Goal: Find specific page/section: Find specific page/section

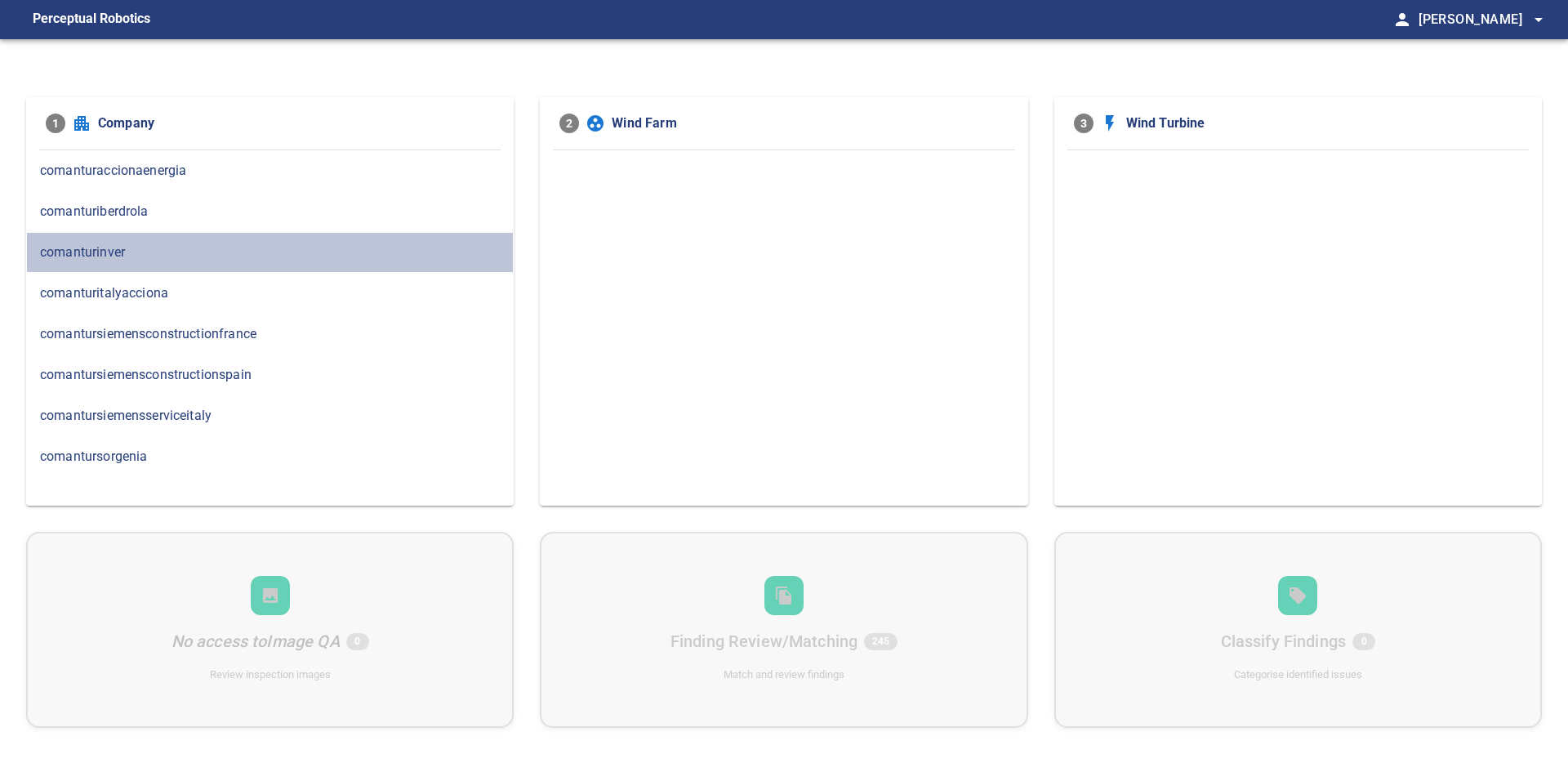
click at [116, 247] on span "comanturinver" at bounding box center [269, 253] width 460 height 20
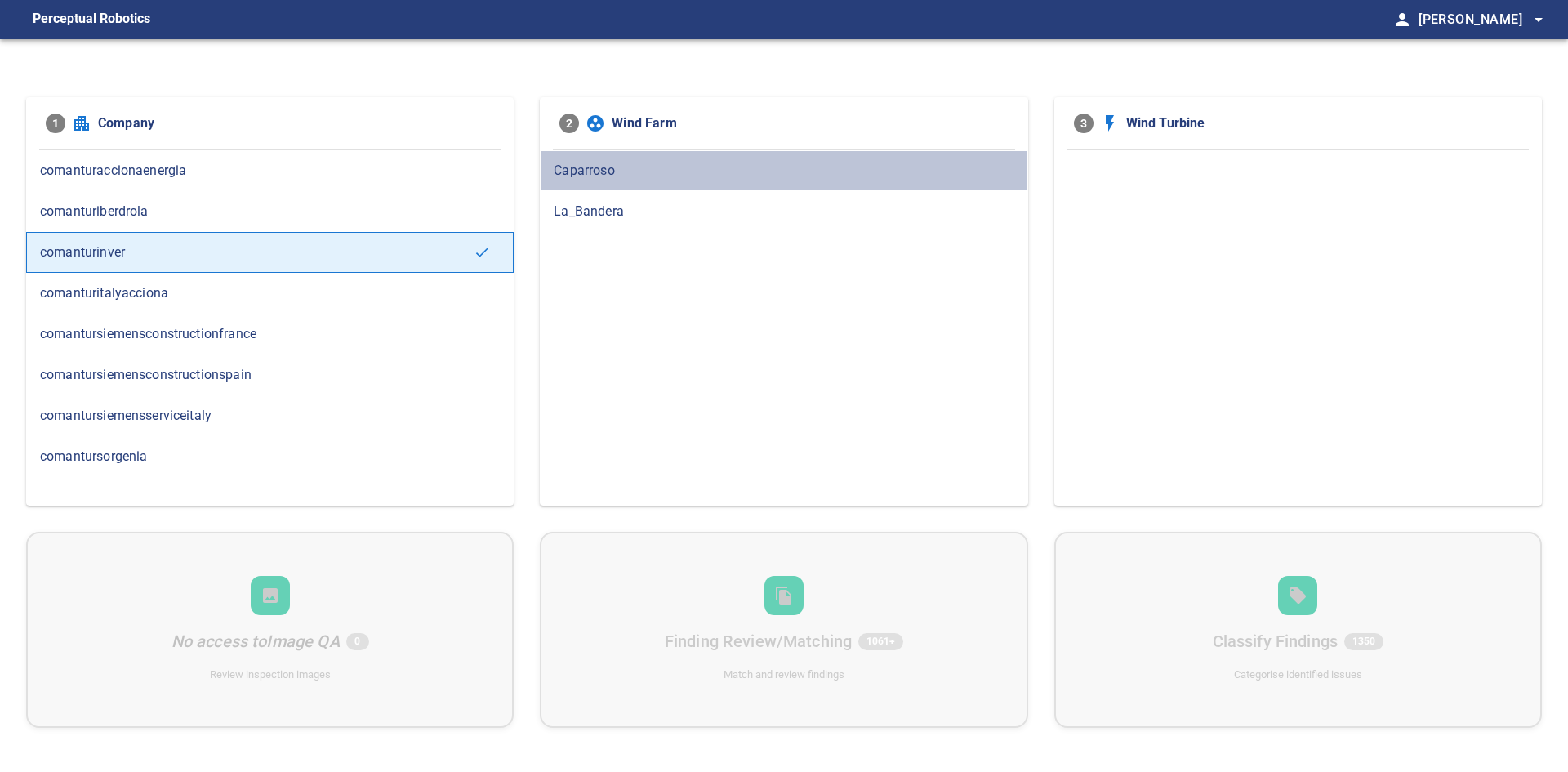
click at [656, 174] on span "Caparroso" at bounding box center [783, 171] width 460 height 20
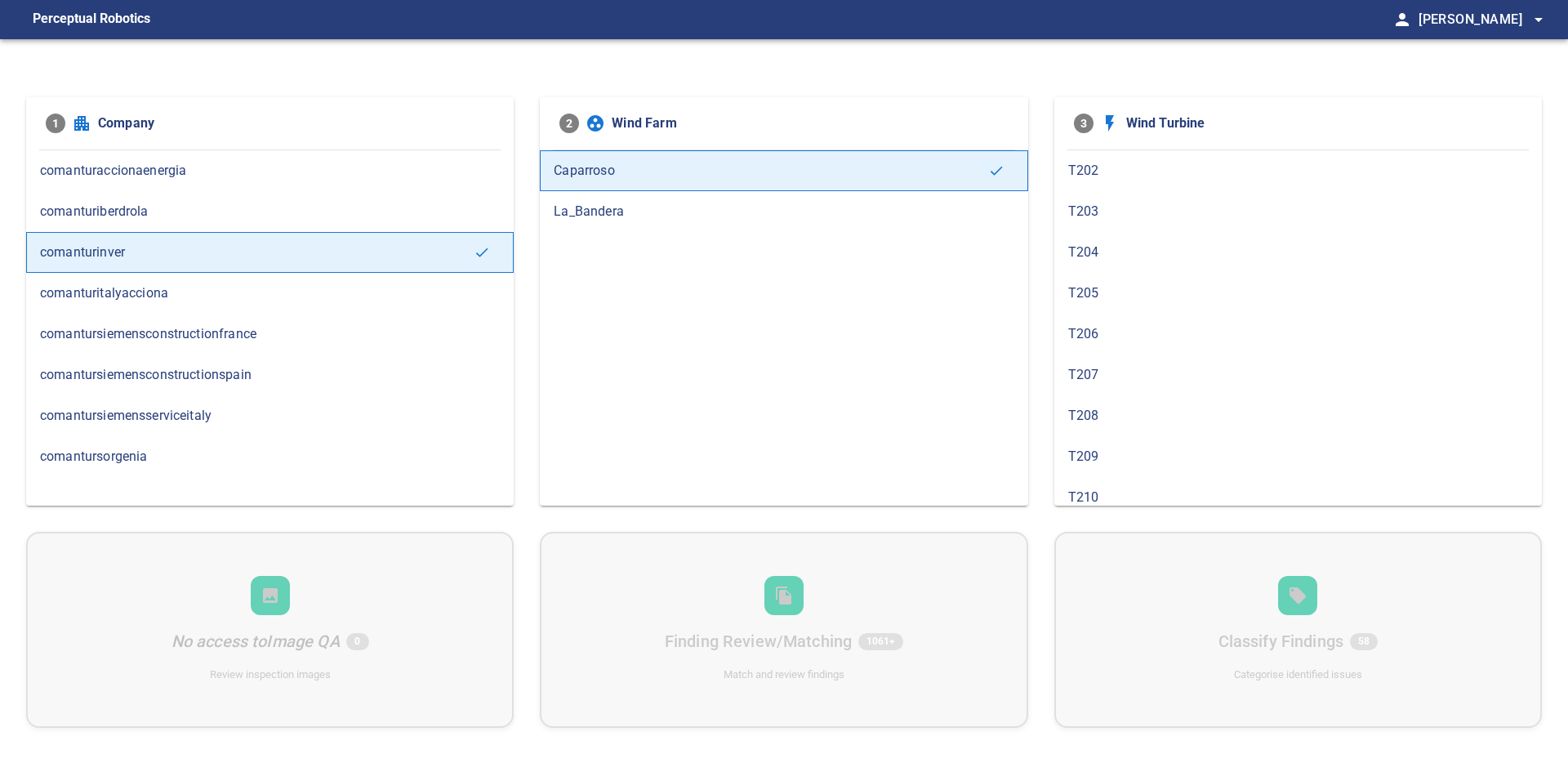
scroll to position [245, 0]
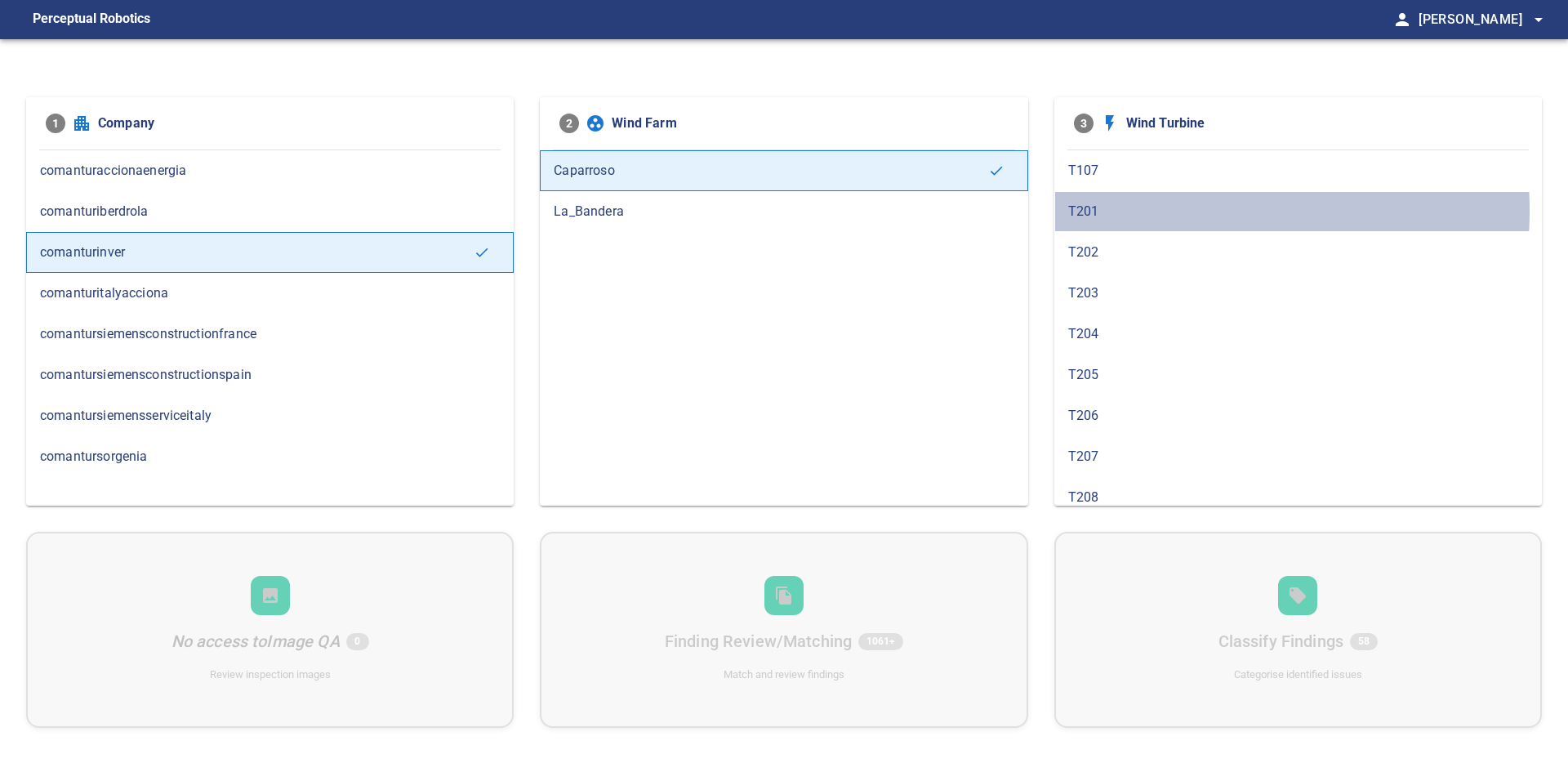
click at [1122, 210] on span "T201" at bounding box center [1298, 212] width 460 height 20
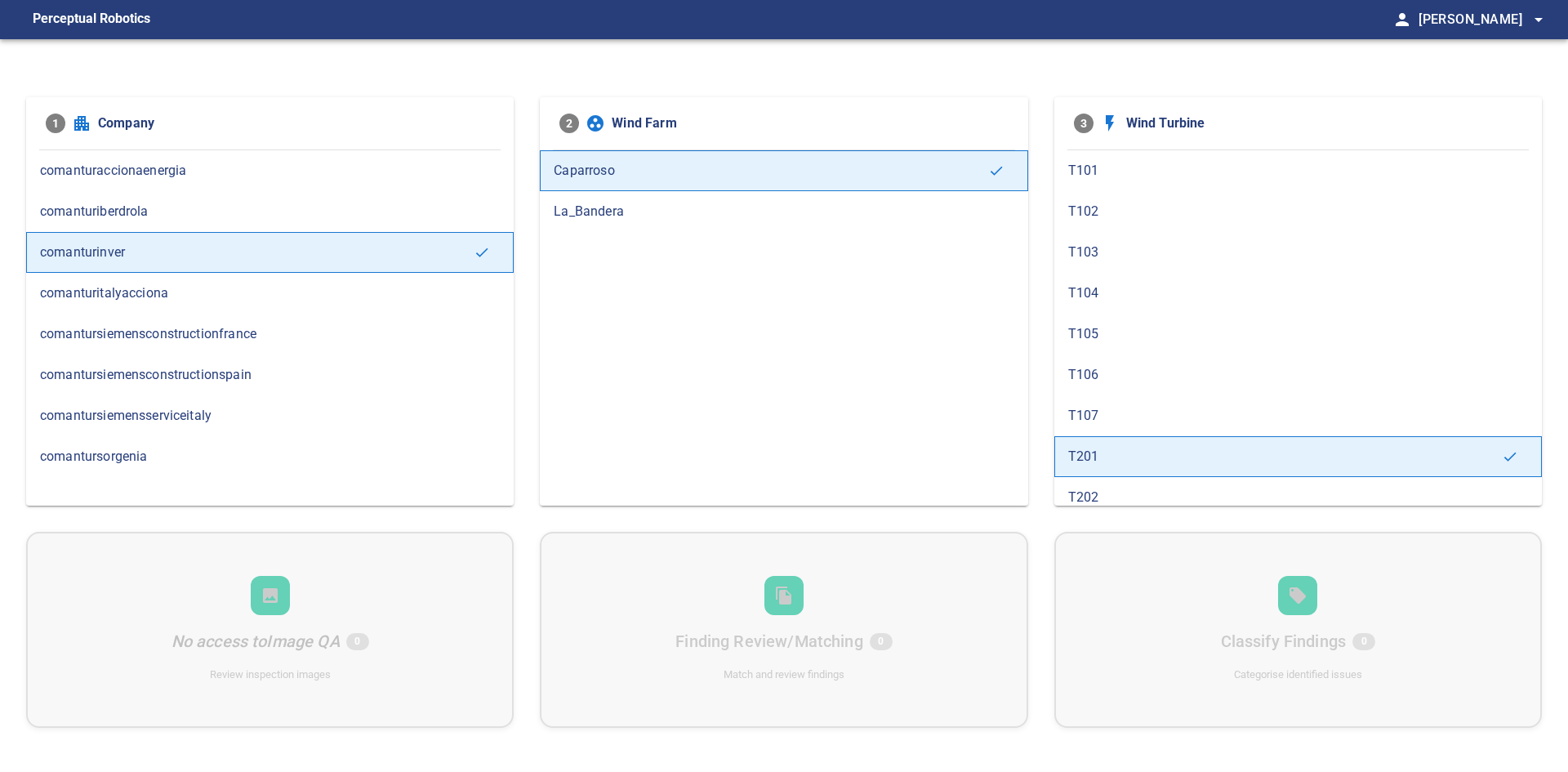
click at [619, 208] on span "La_Bandera" at bounding box center [783, 212] width 460 height 20
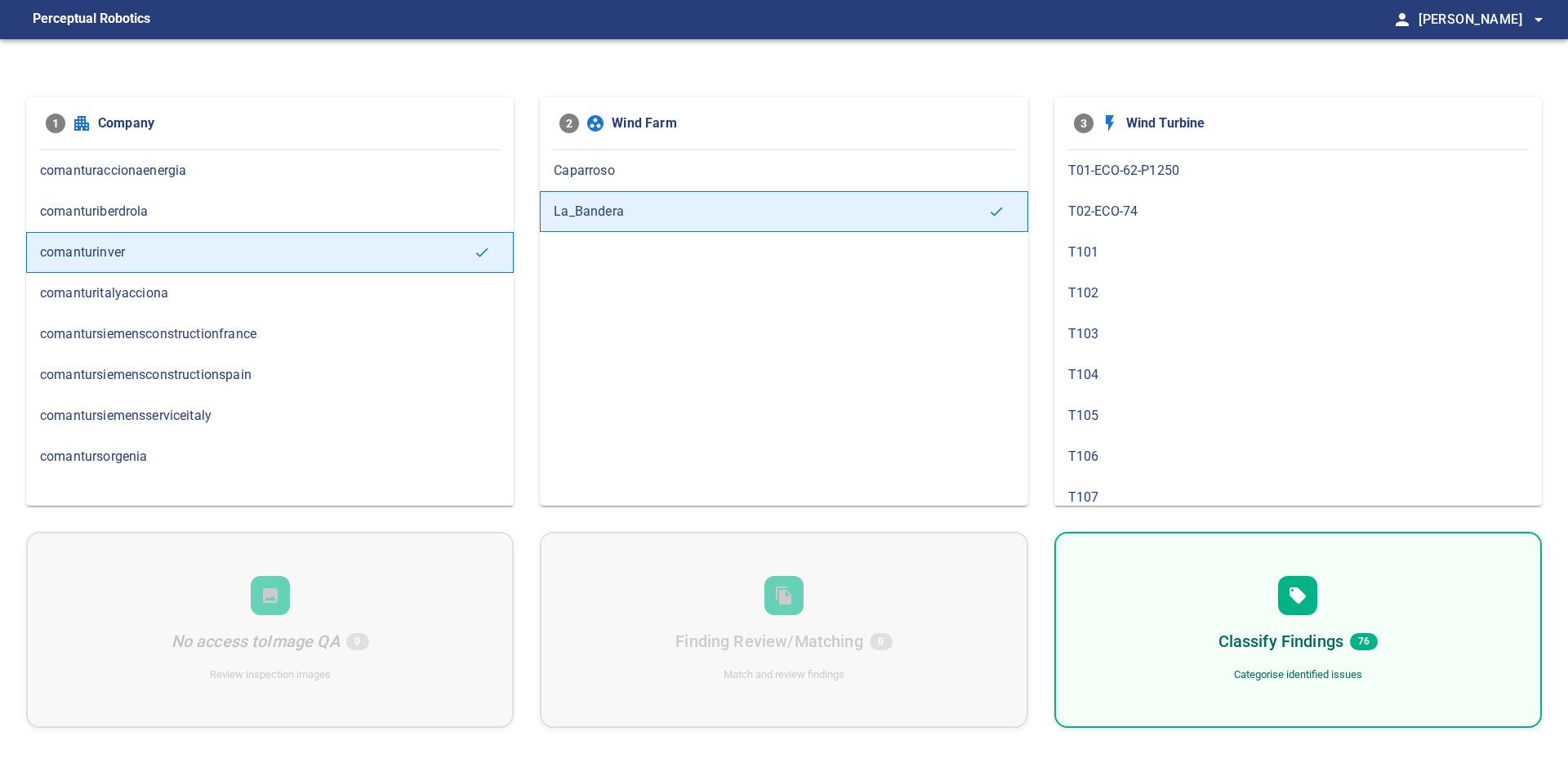
click at [1116, 157] on div "T01-ECO-62-P1250" at bounding box center [1298, 171] width 488 height 41
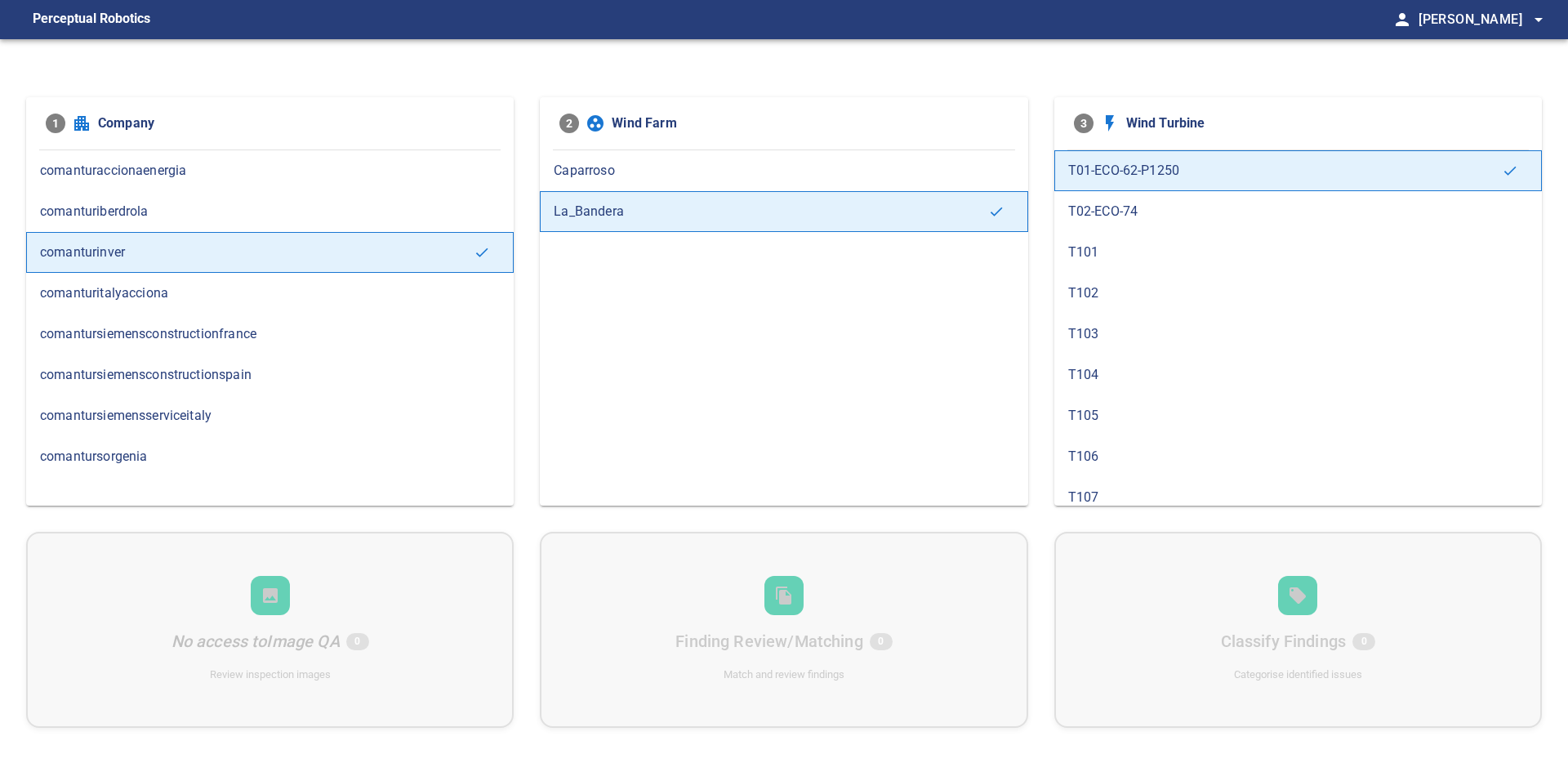
click at [1145, 219] on span "T02-ECO-74" at bounding box center [1298, 212] width 460 height 20
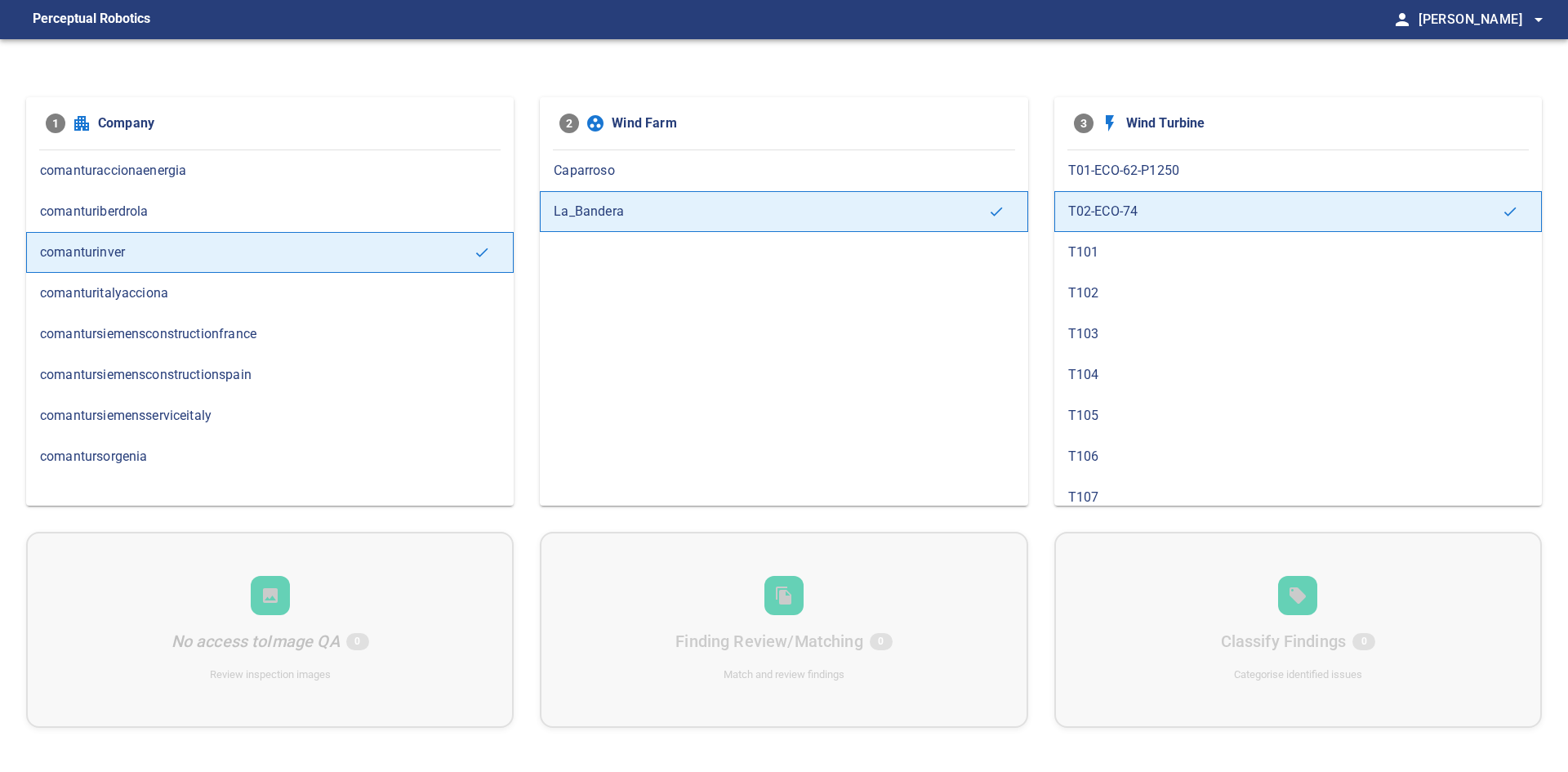
click at [1132, 245] on span "T101" at bounding box center [1298, 253] width 460 height 20
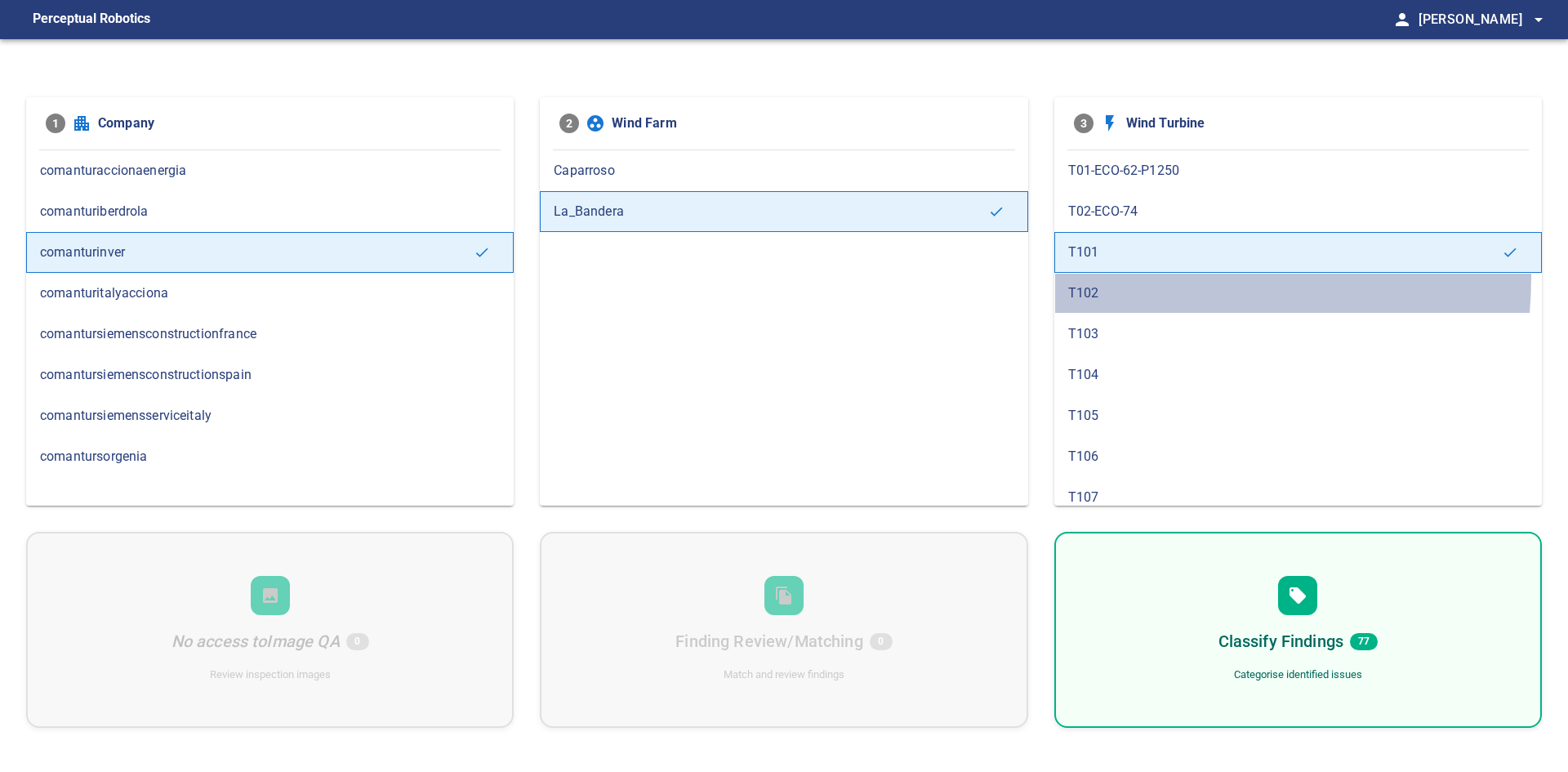
click at [1132, 277] on div "T102" at bounding box center [1298, 294] width 488 height 41
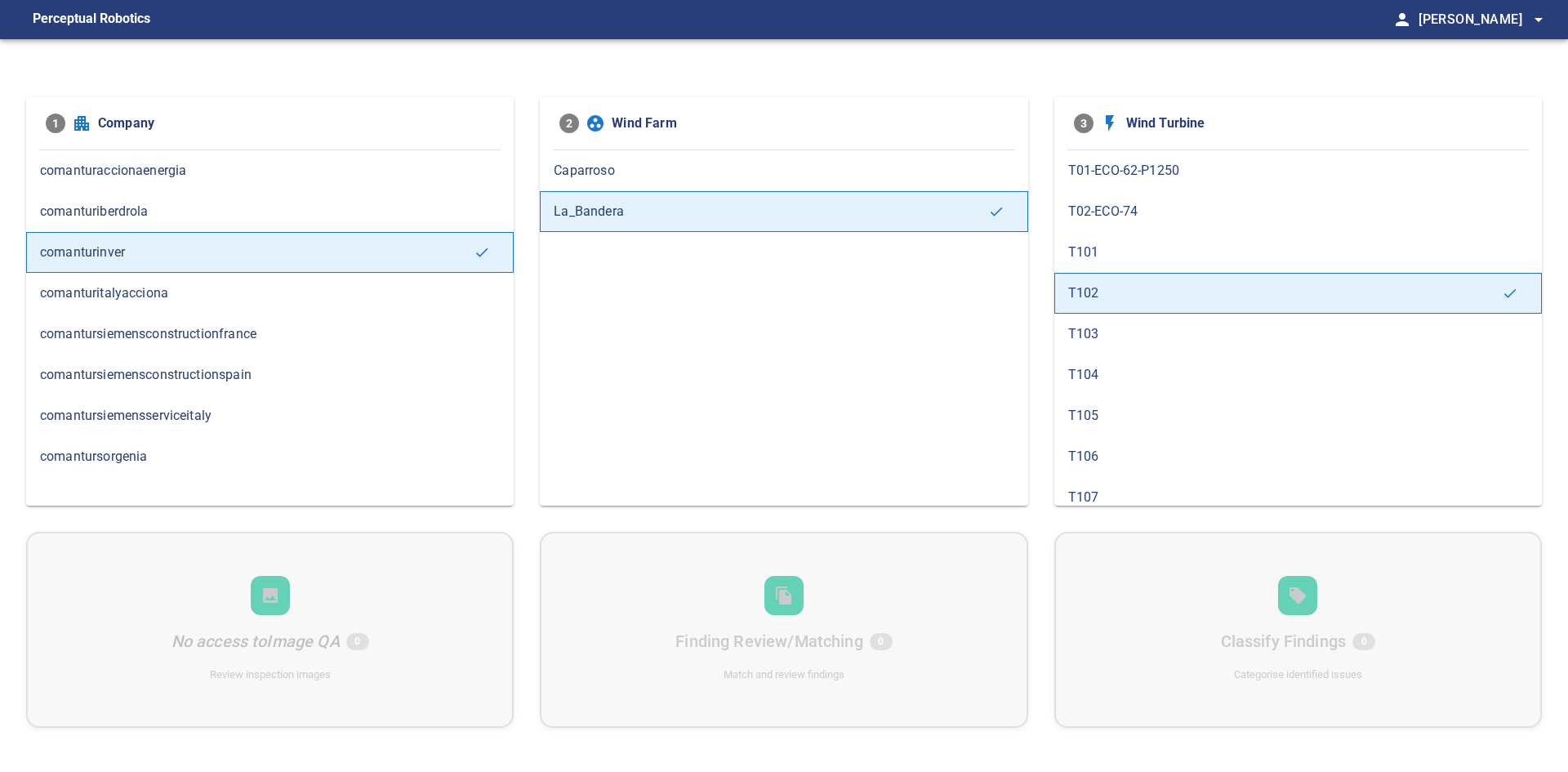
click at [1127, 327] on span "T103" at bounding box center [1298, 334] width 460 height 20
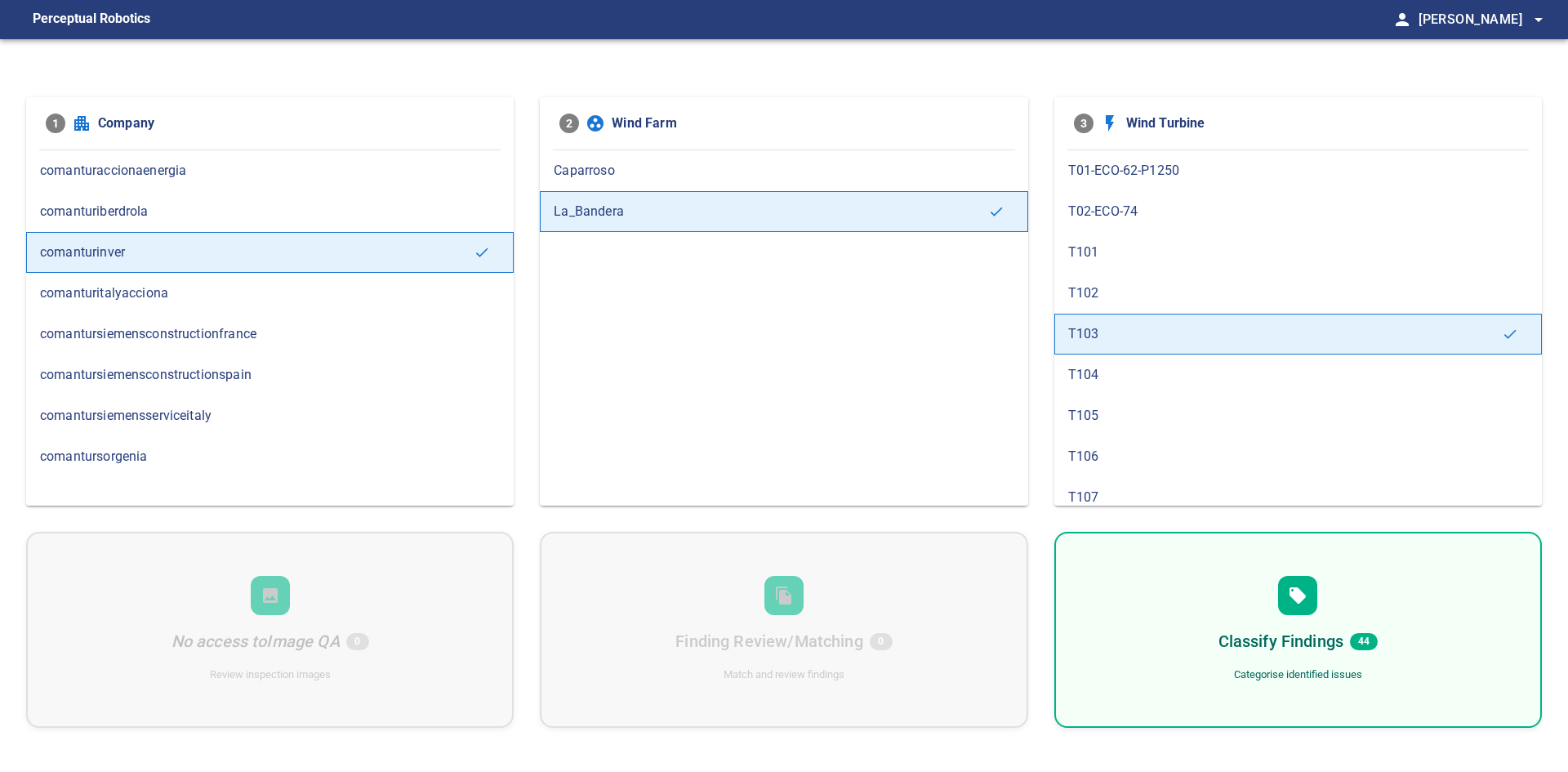
click at [1139, 374] on span "T104" at bounding box center [1298, 375] width 460 height 20
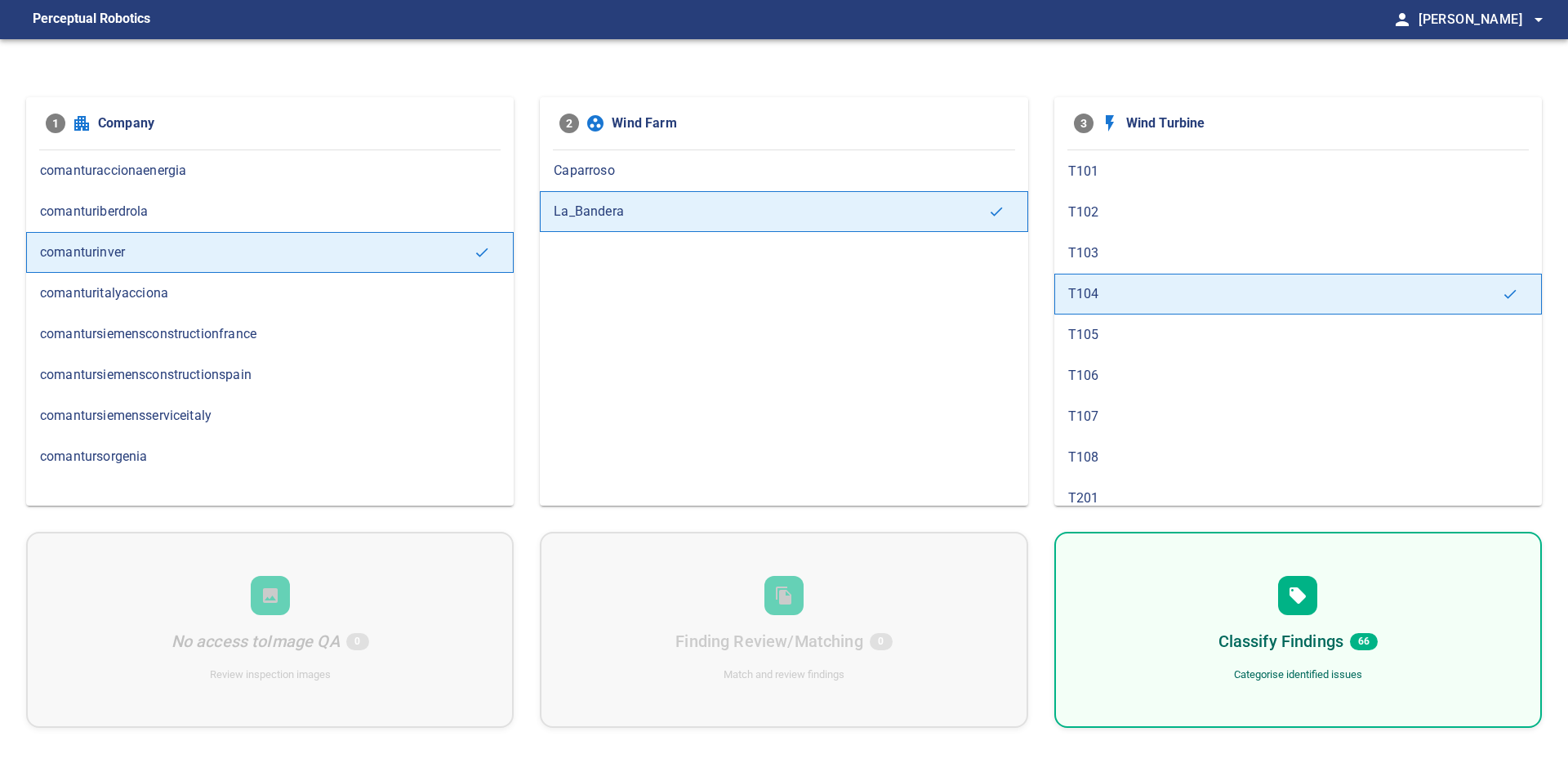
scroll to position [82, 0]
click at [1138, 325] on span "T105" at bounding box center [1298, 334] width 460 height 20
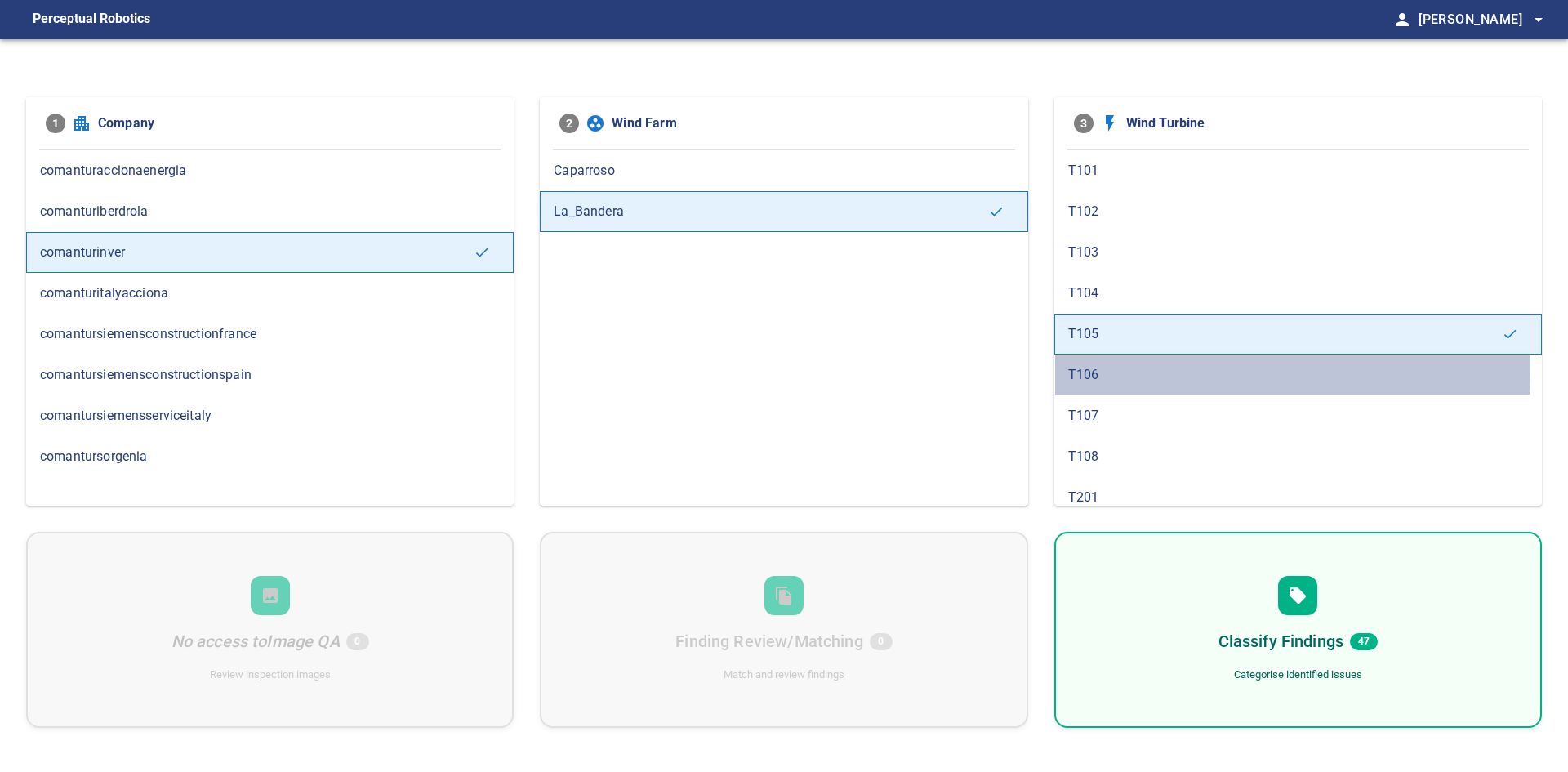
click at [1130, 367] on span "T106" at bounding box center [1298, 375] width 460 height 20
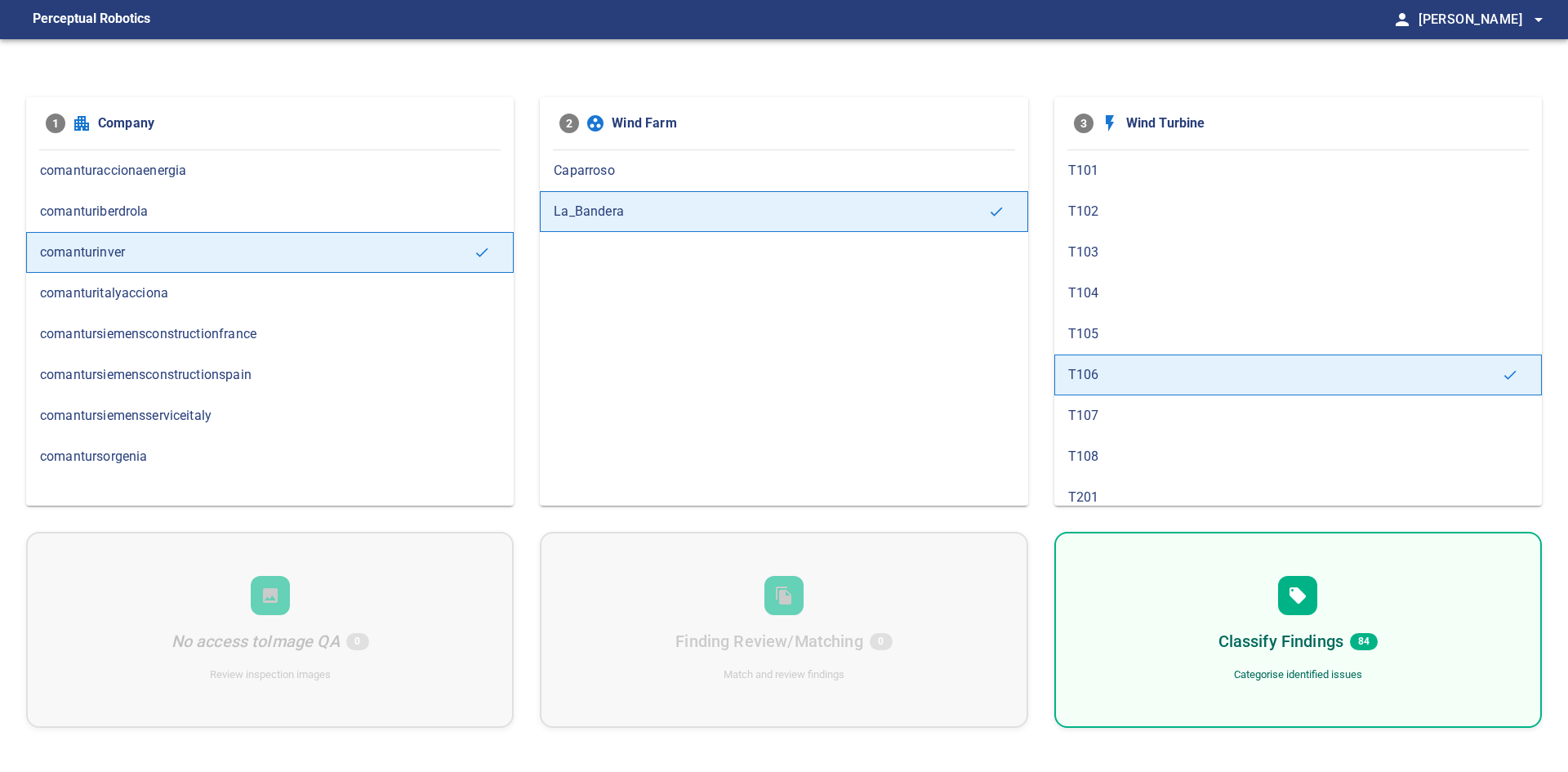
click at [1124, 420] on span "T107" at bounding box center [1298, 416] width 460 height 20
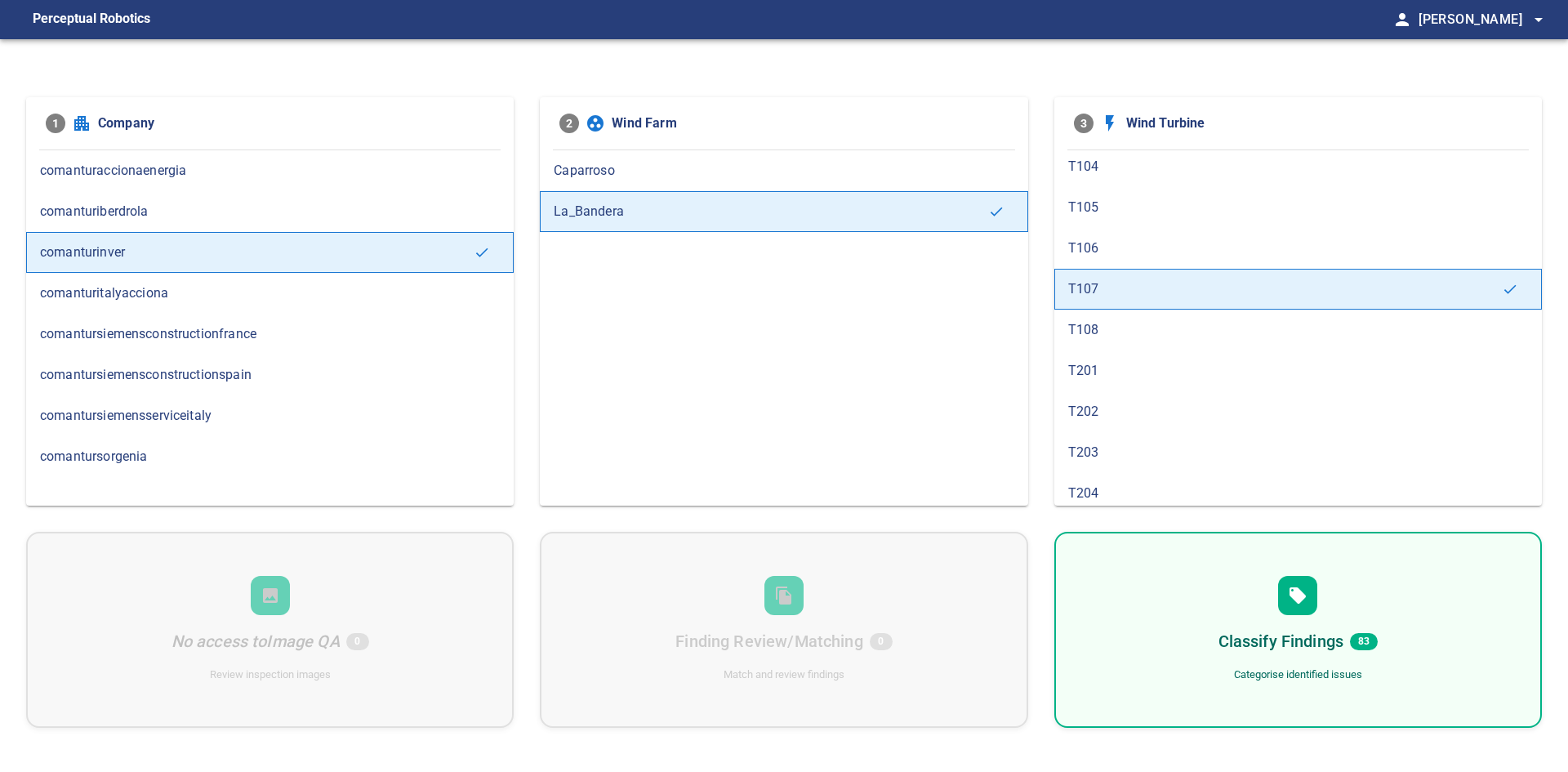
scroll to position [245, 0]
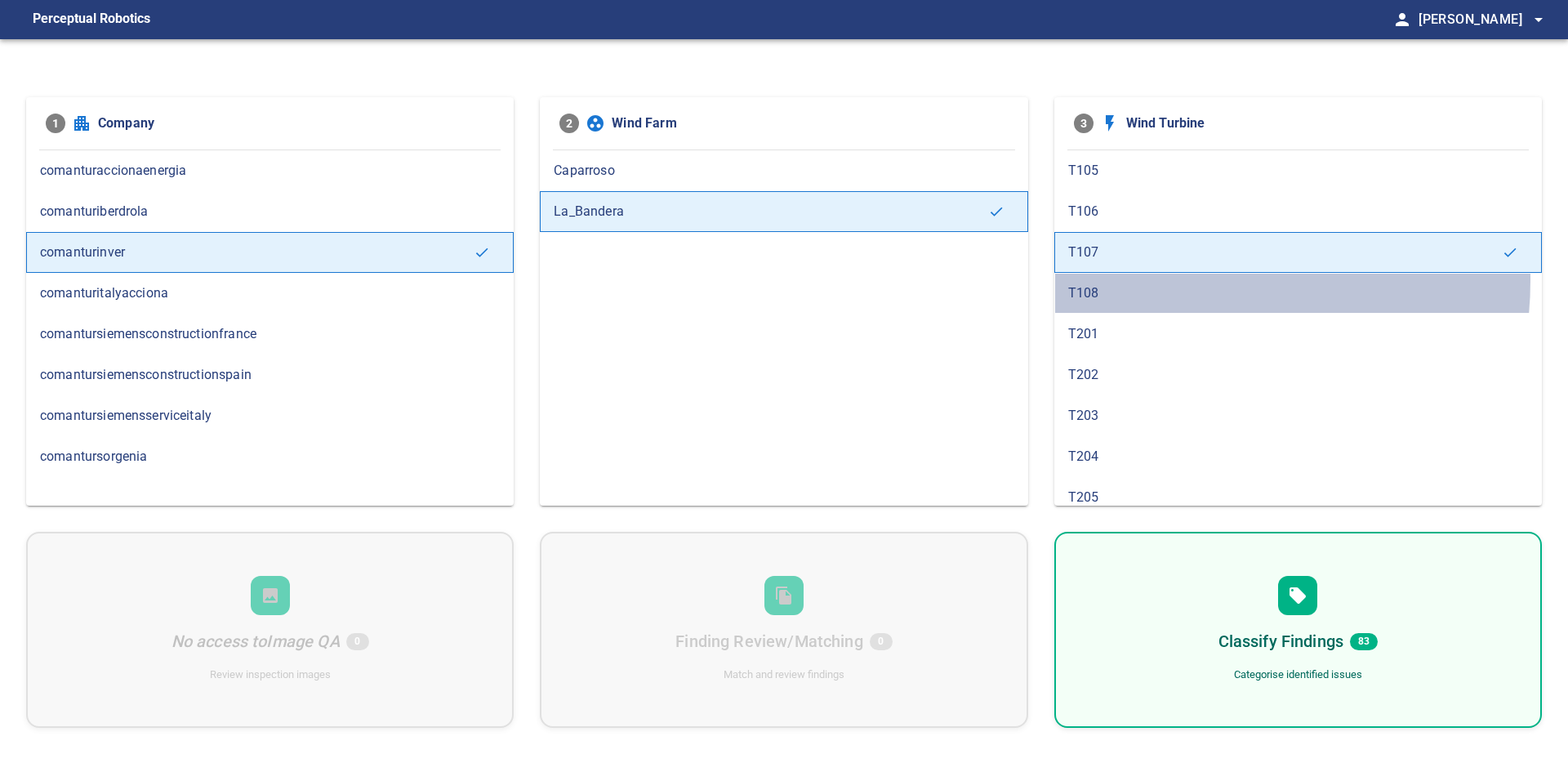
click at [1146, 279] on div "T108" at bounding box center [1298, 294] width 488 height 41
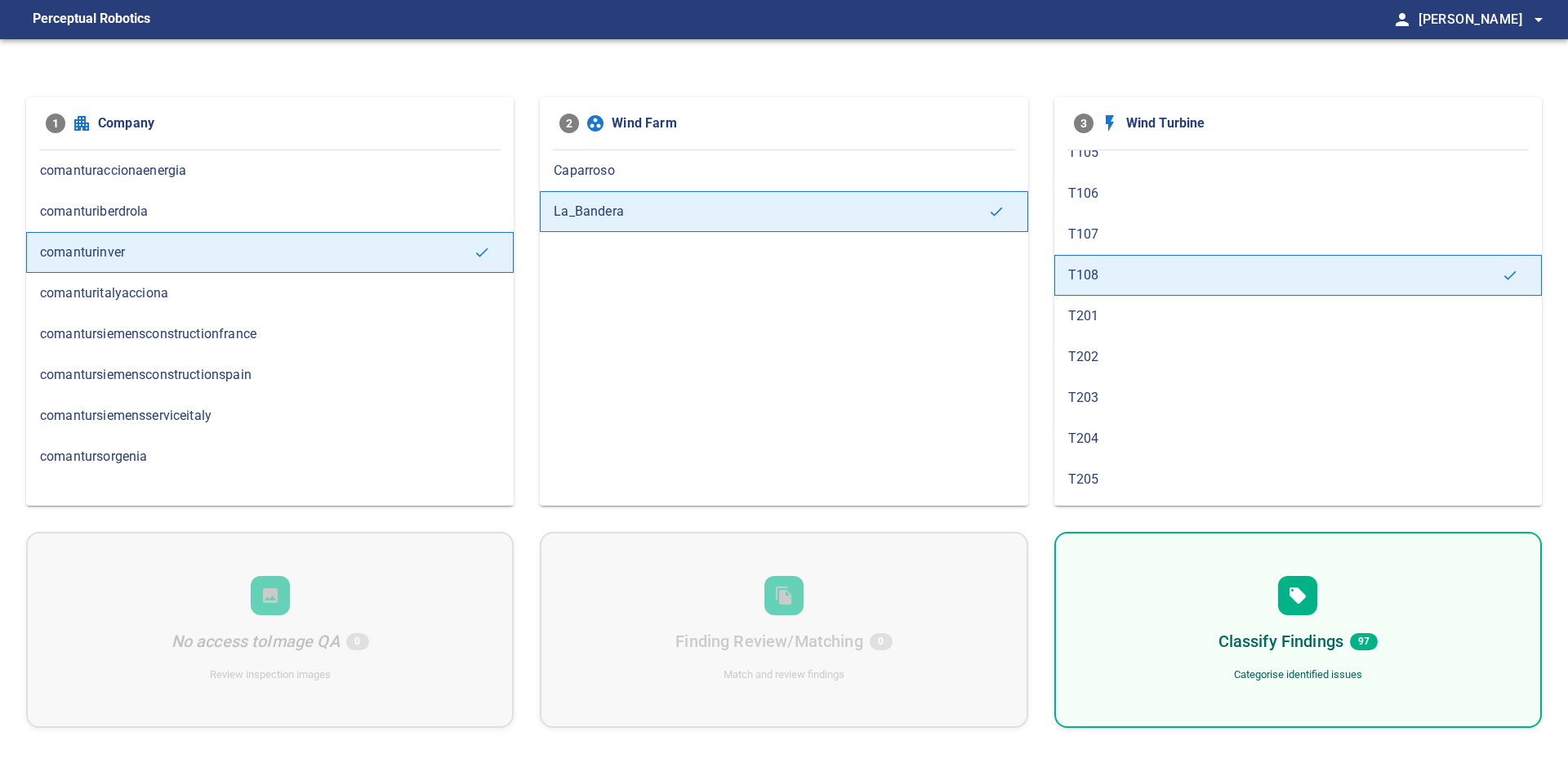
scroll to position [327, 0]
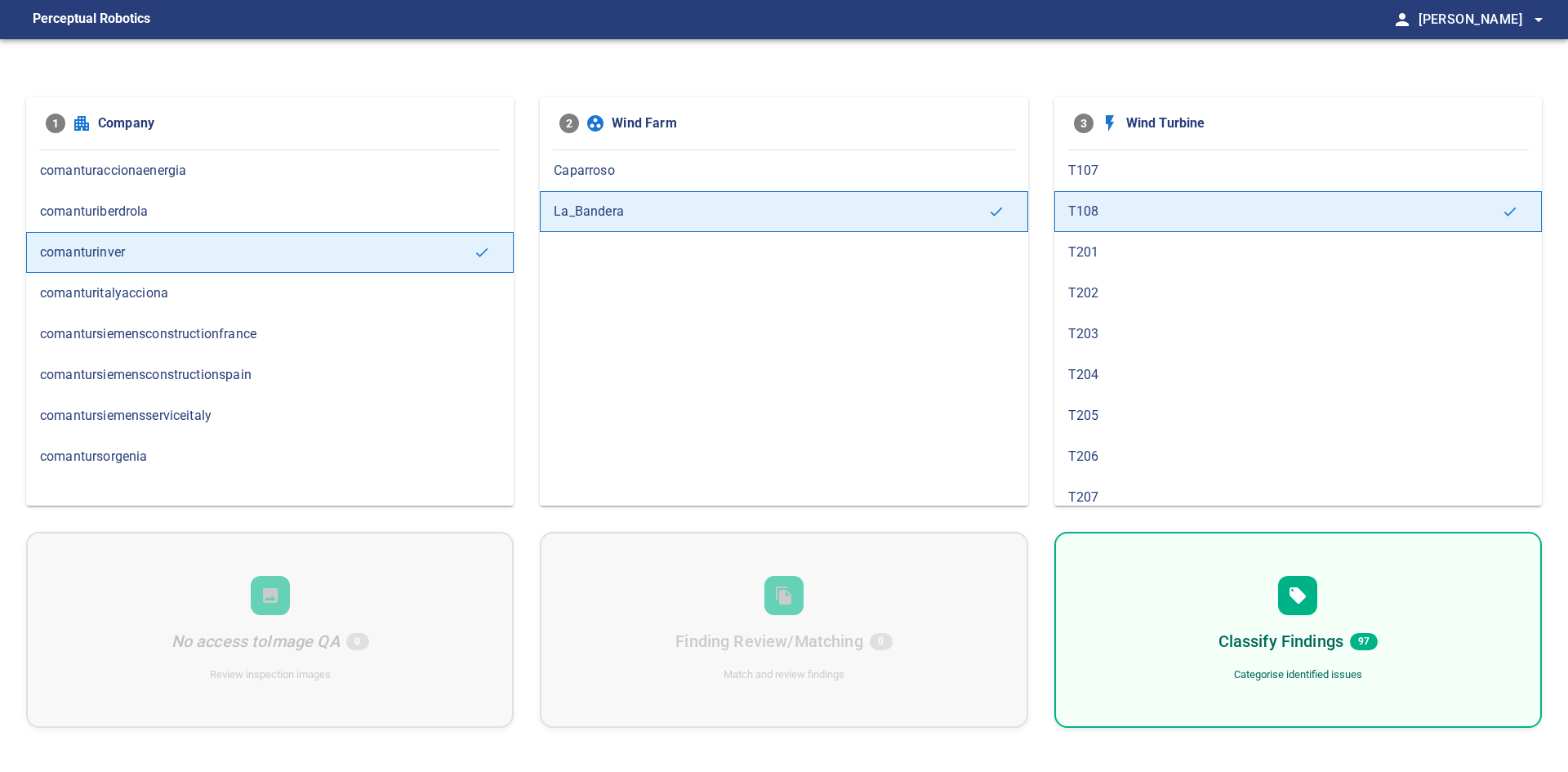
click at [1132, 257] on span "T201" at bounding box center [1298, 253] width 460 height 20
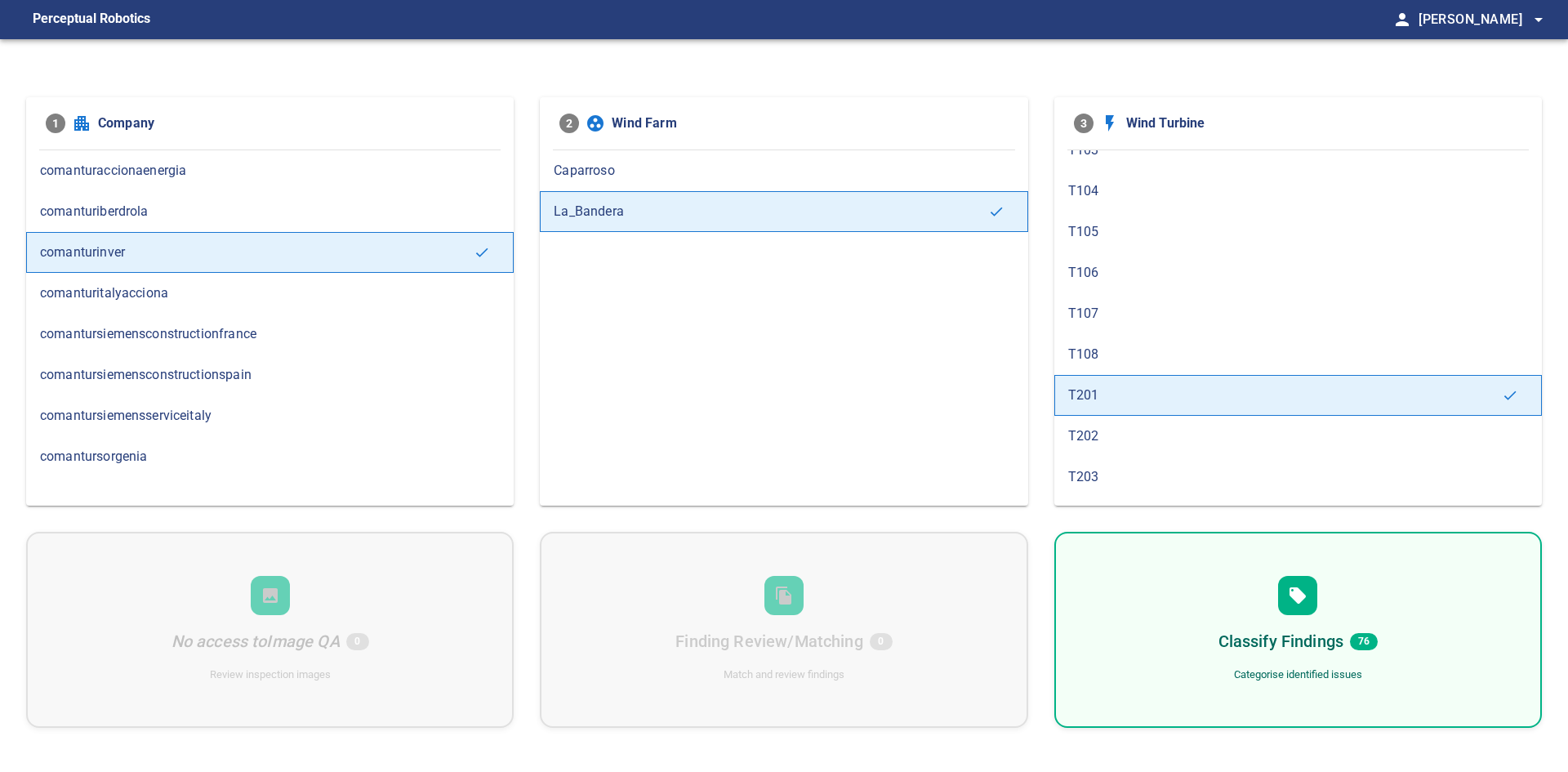
scroll to position [245, 0]
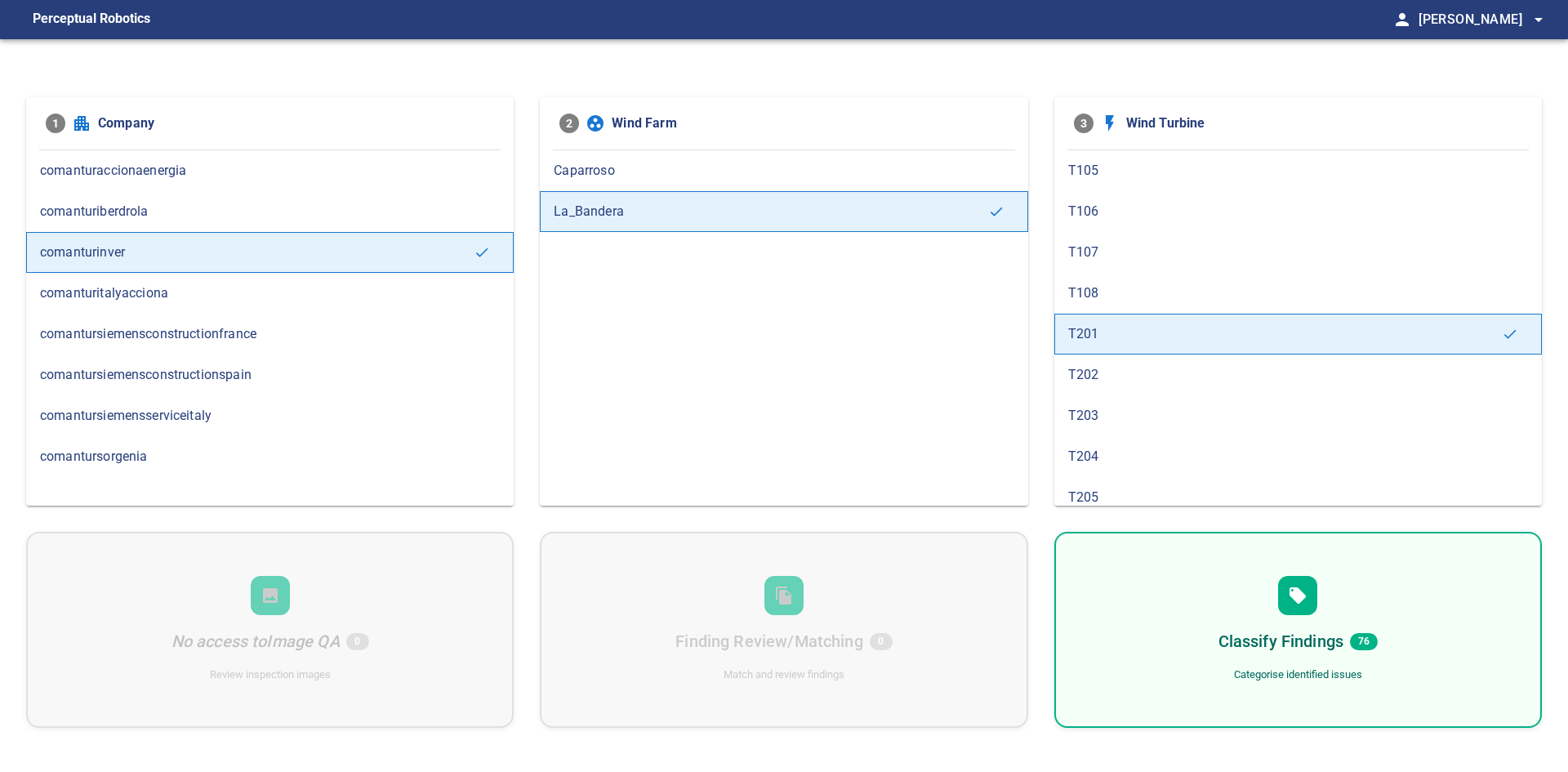
click at [1132, 376] on span "T202" at bounding box center [1298, 375] width 460 height 20
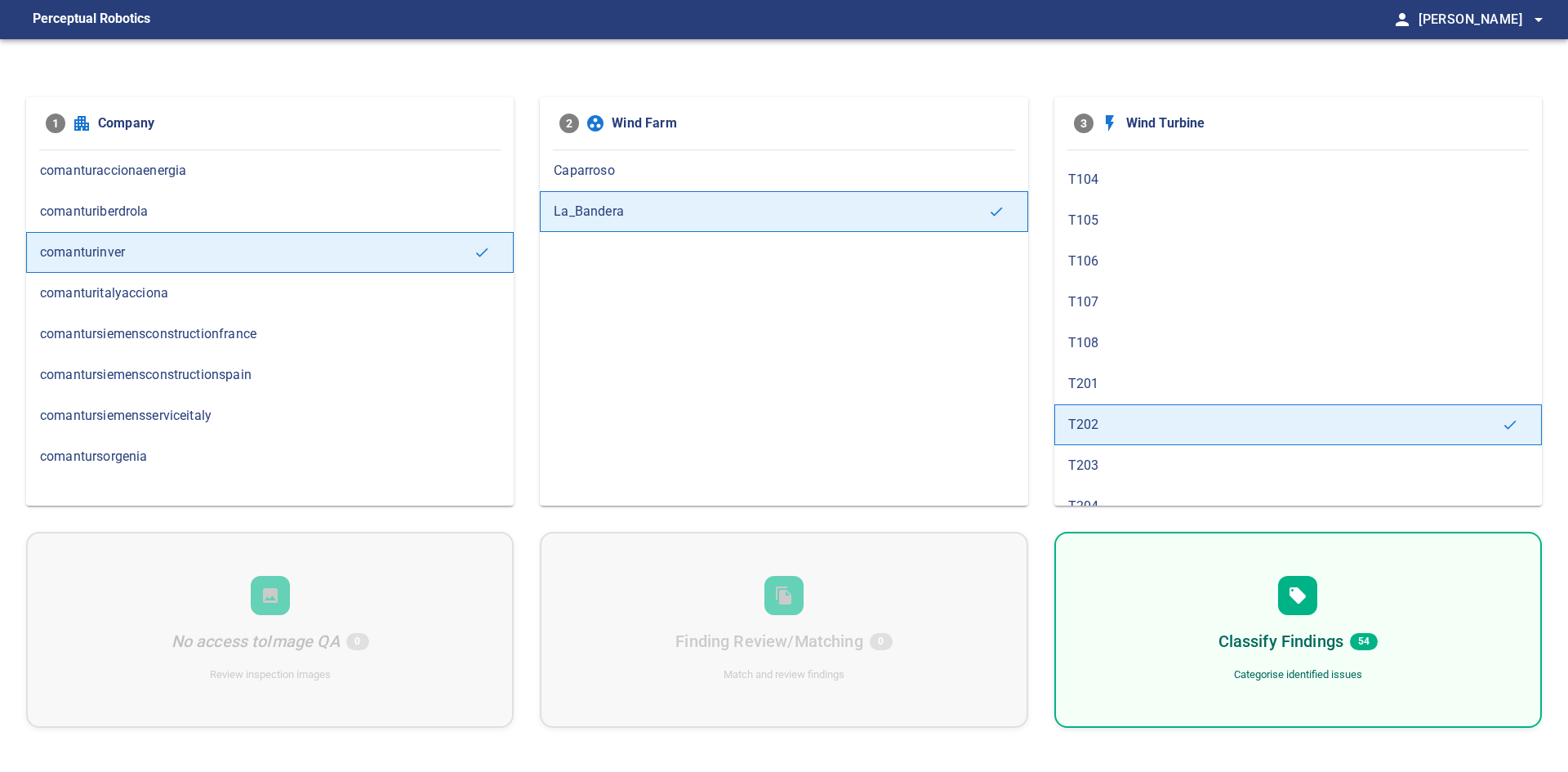
scroll to position [408, 0]
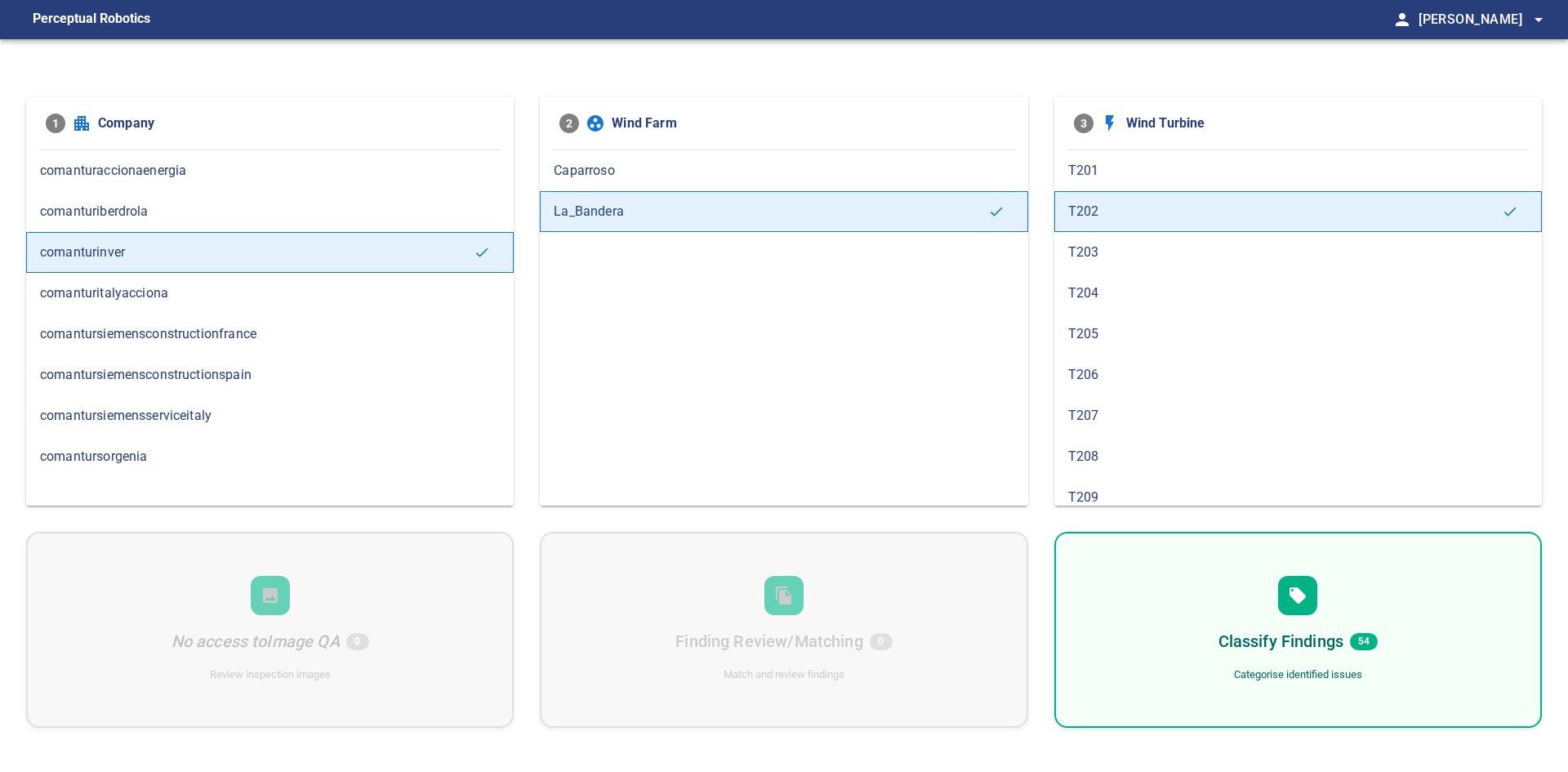
click at [1137, 247] on span "T203" at bounding box center [1298, 253] width 460 height 20
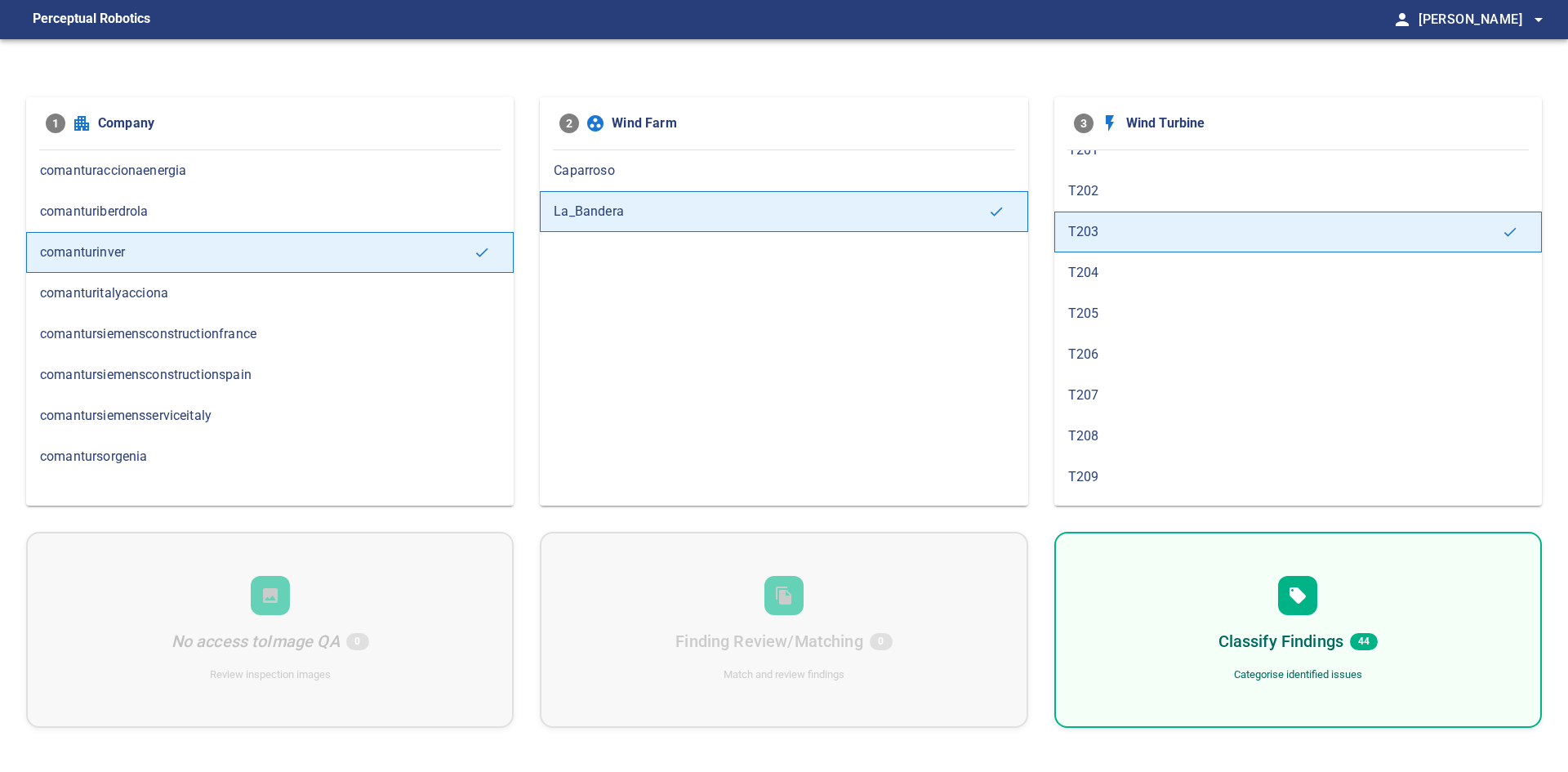
scroll to position [490, 0]
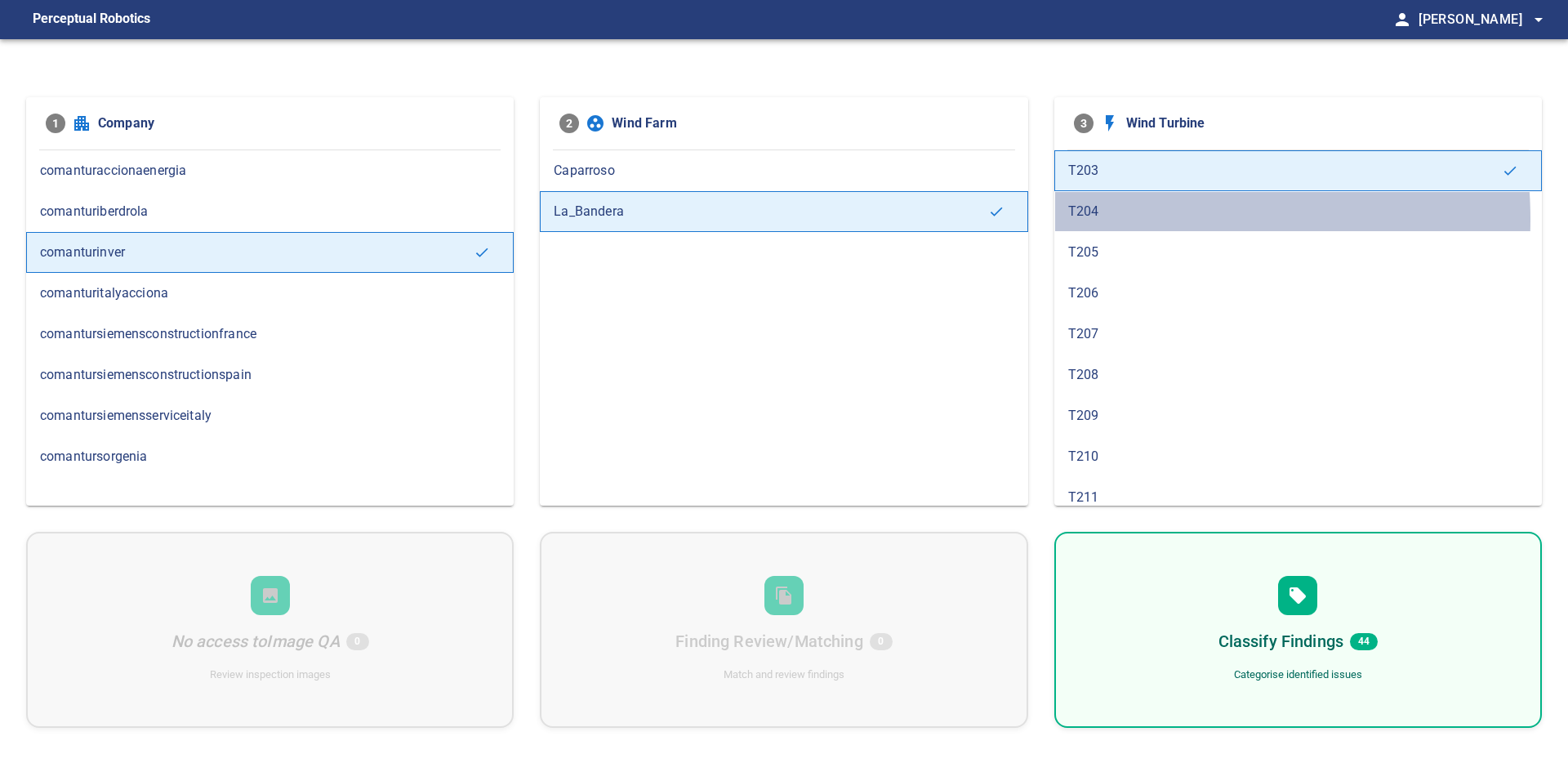
click at [1117, 219] on span "T204" at bounding box center [1298, 212] width 460 height 20
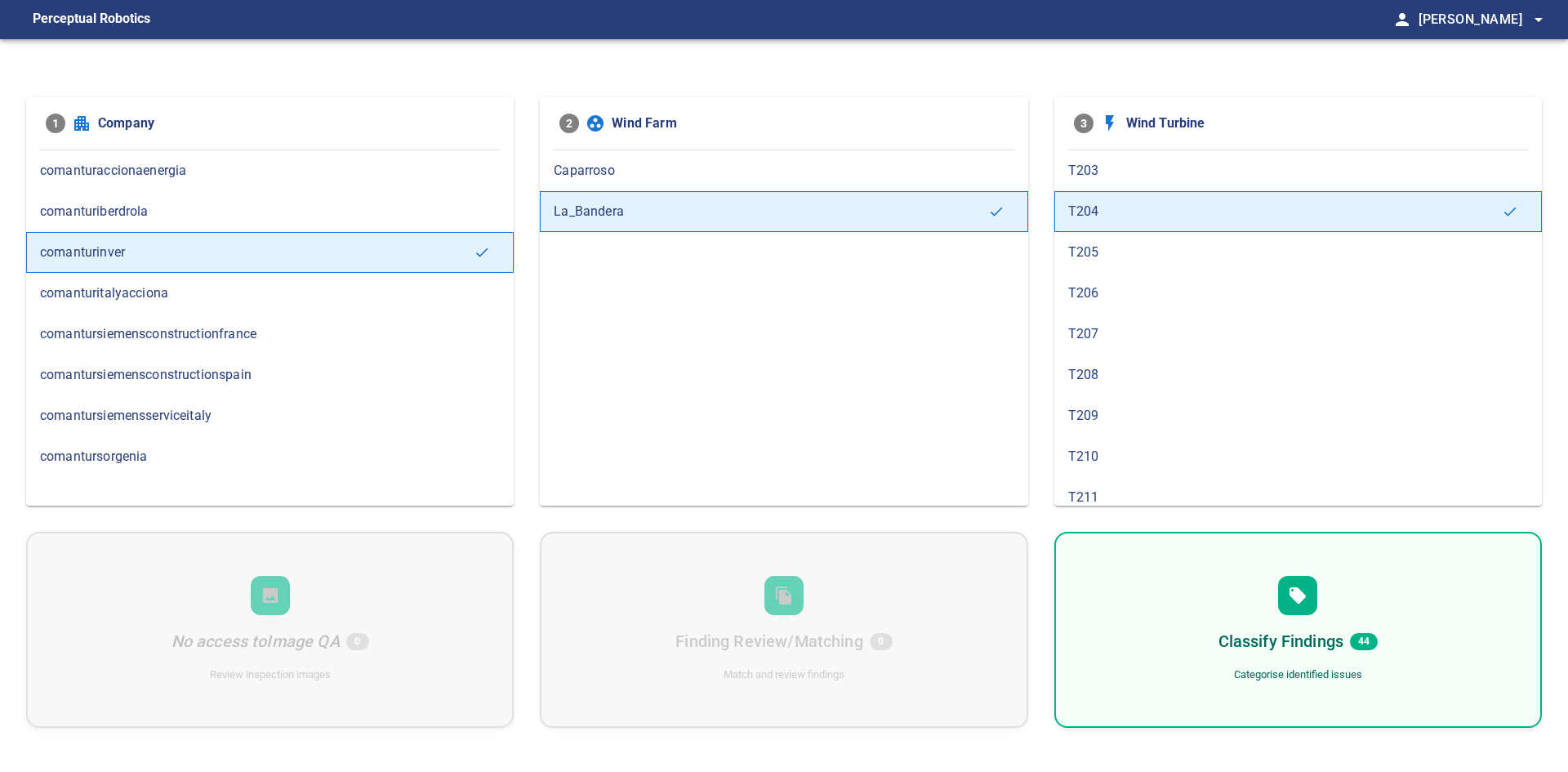
click at [1121, 258] on span "T205" at bounding box center [1298, 253] width 460 height 20
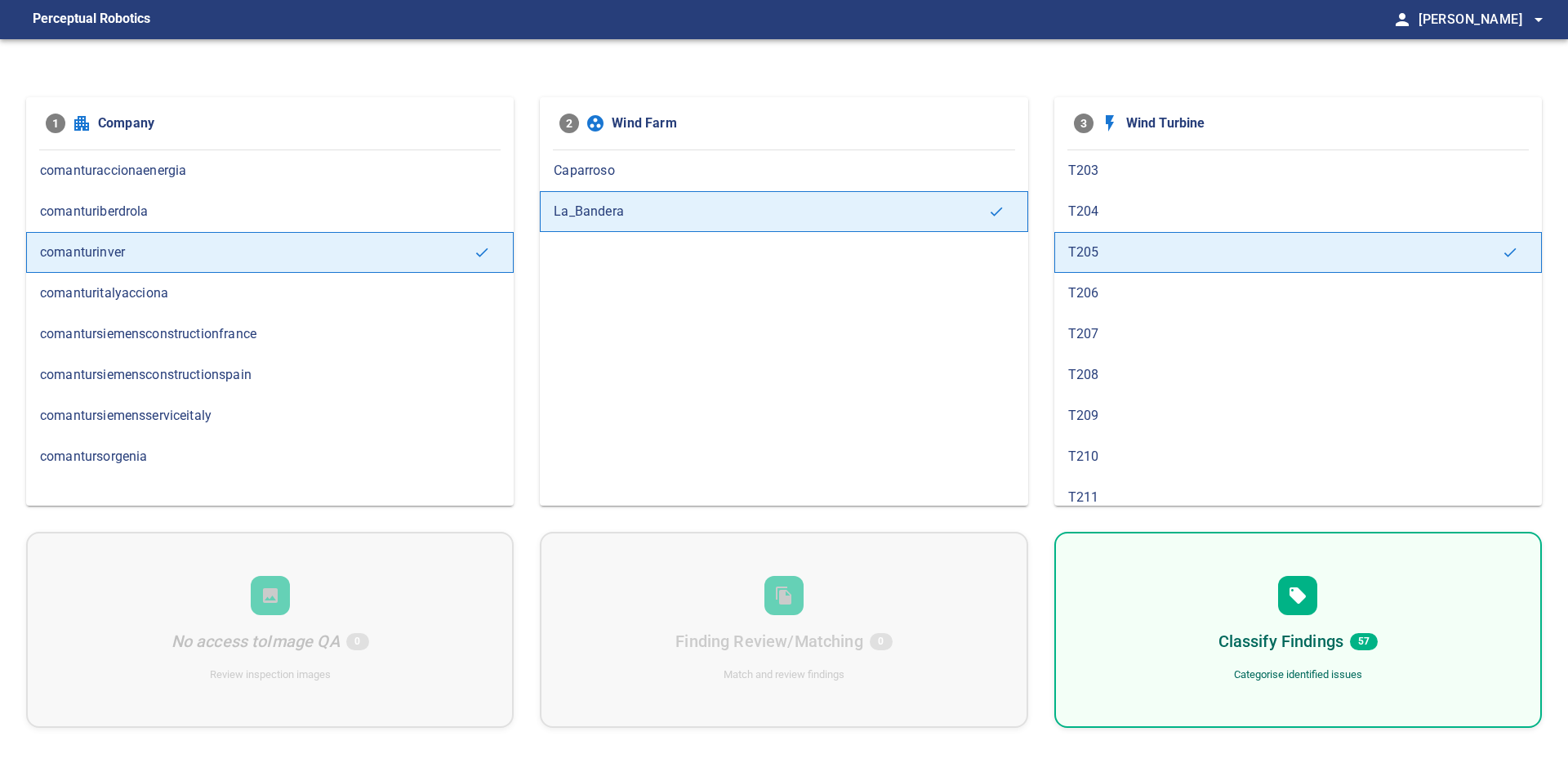
click at [1132, 295] on span "T206" at bounding box center [1298, 294] width 460 height 20
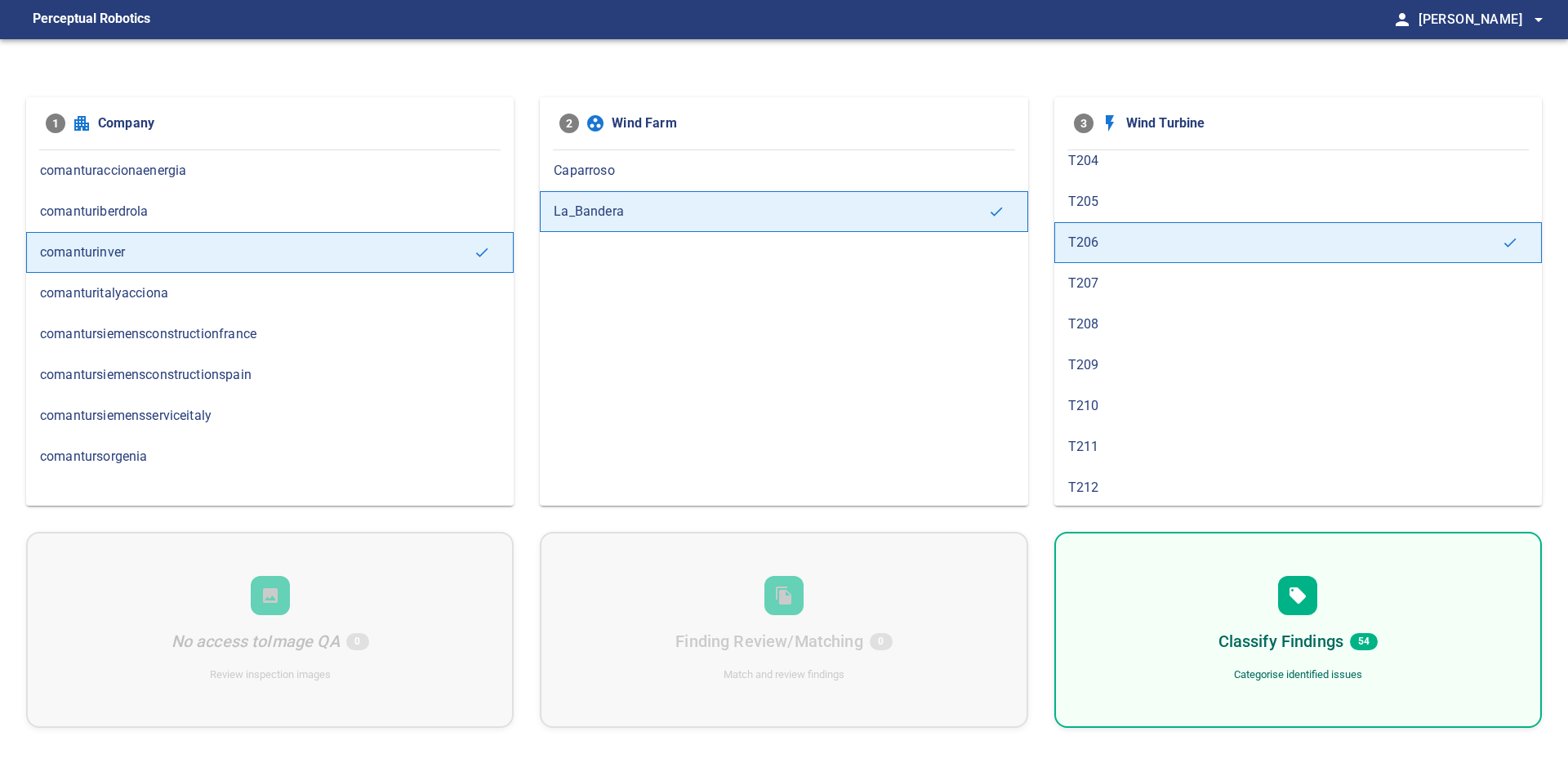
scroll to position [572, 0]
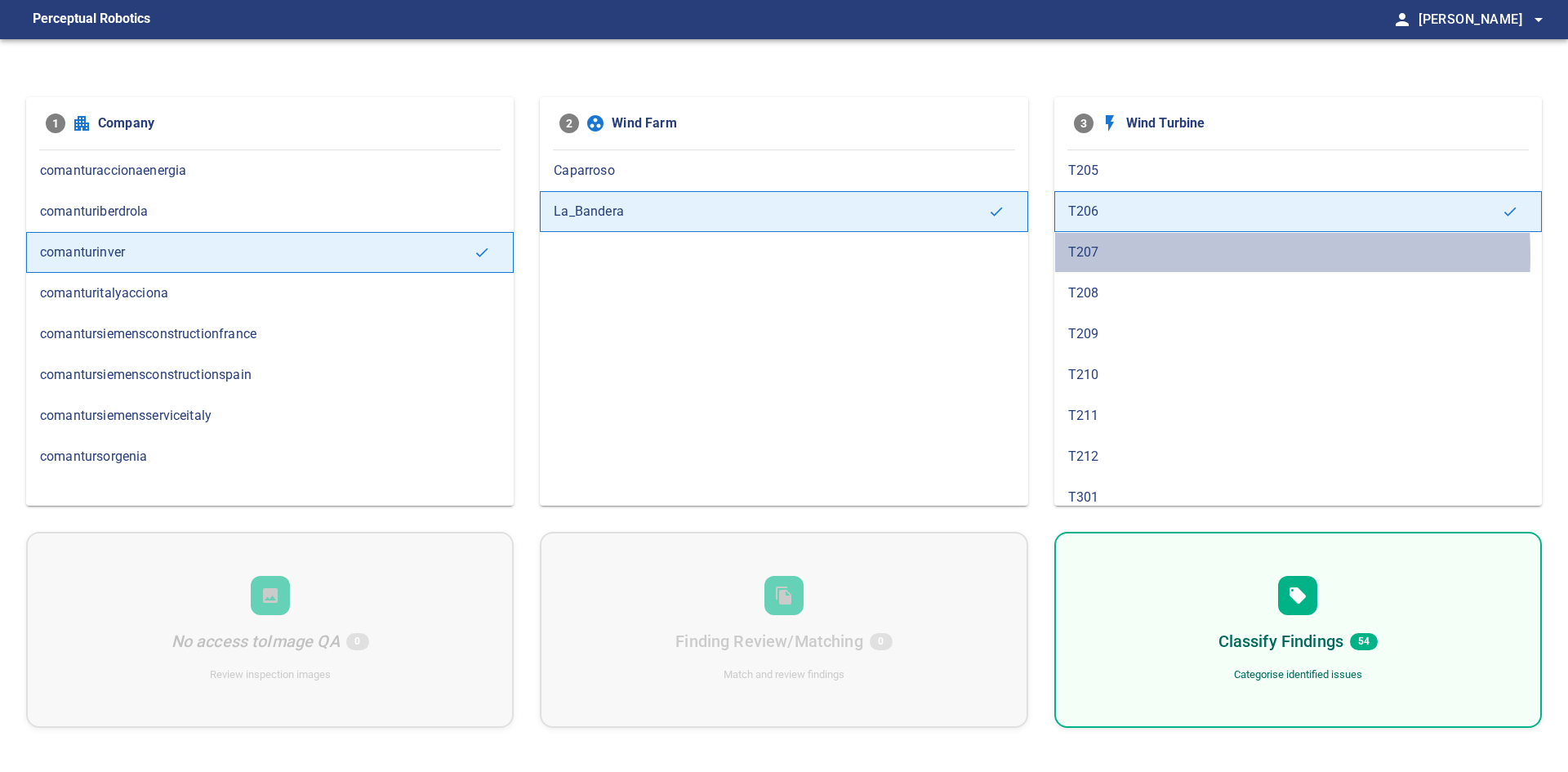
click at [1133, 255] on span "T207" at bounding box center [1298, 253] width 460 height 20
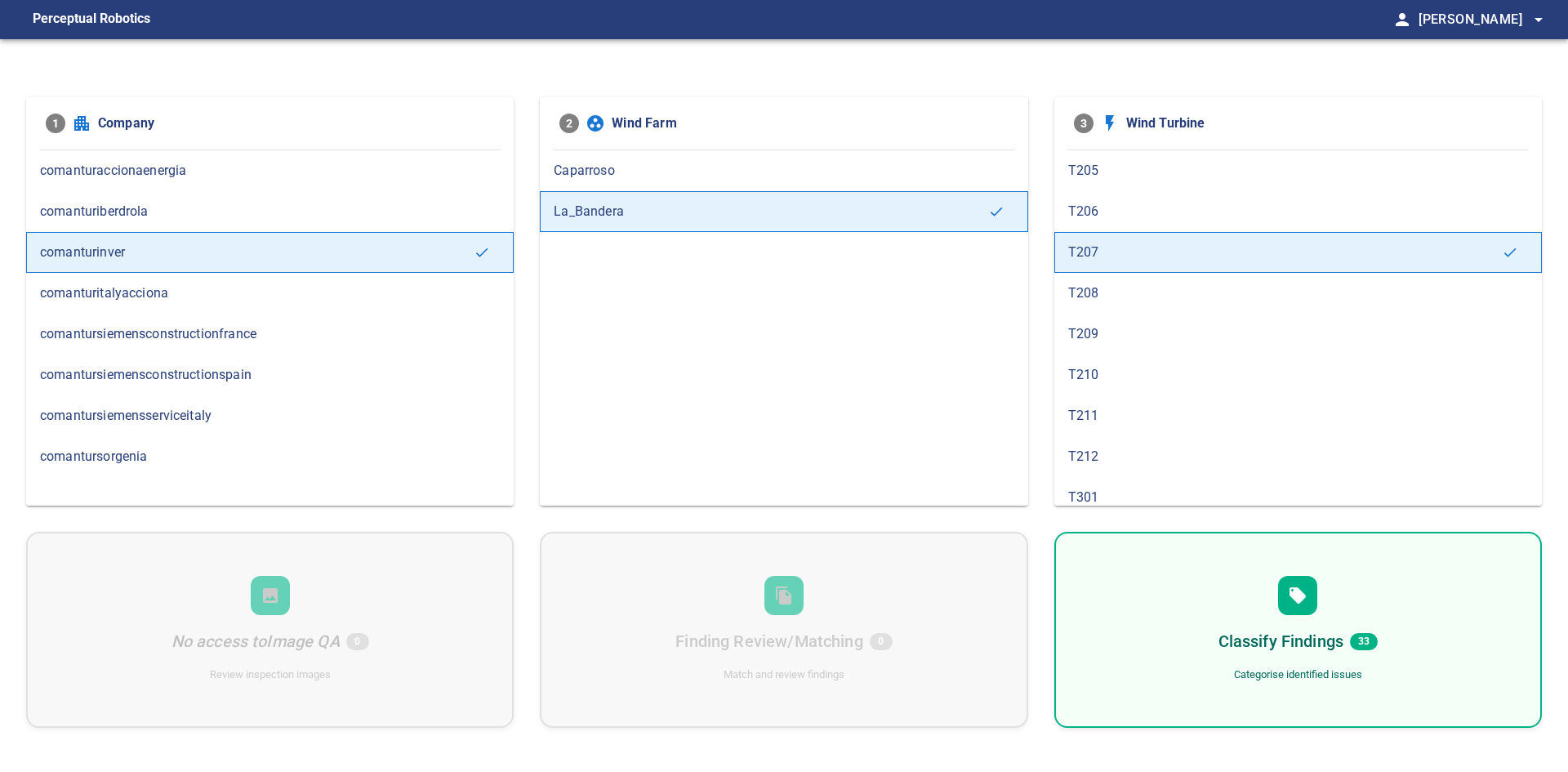
click at [1142, 299] on span "T208" at bounding box center [1298, 294] width 460 height 20
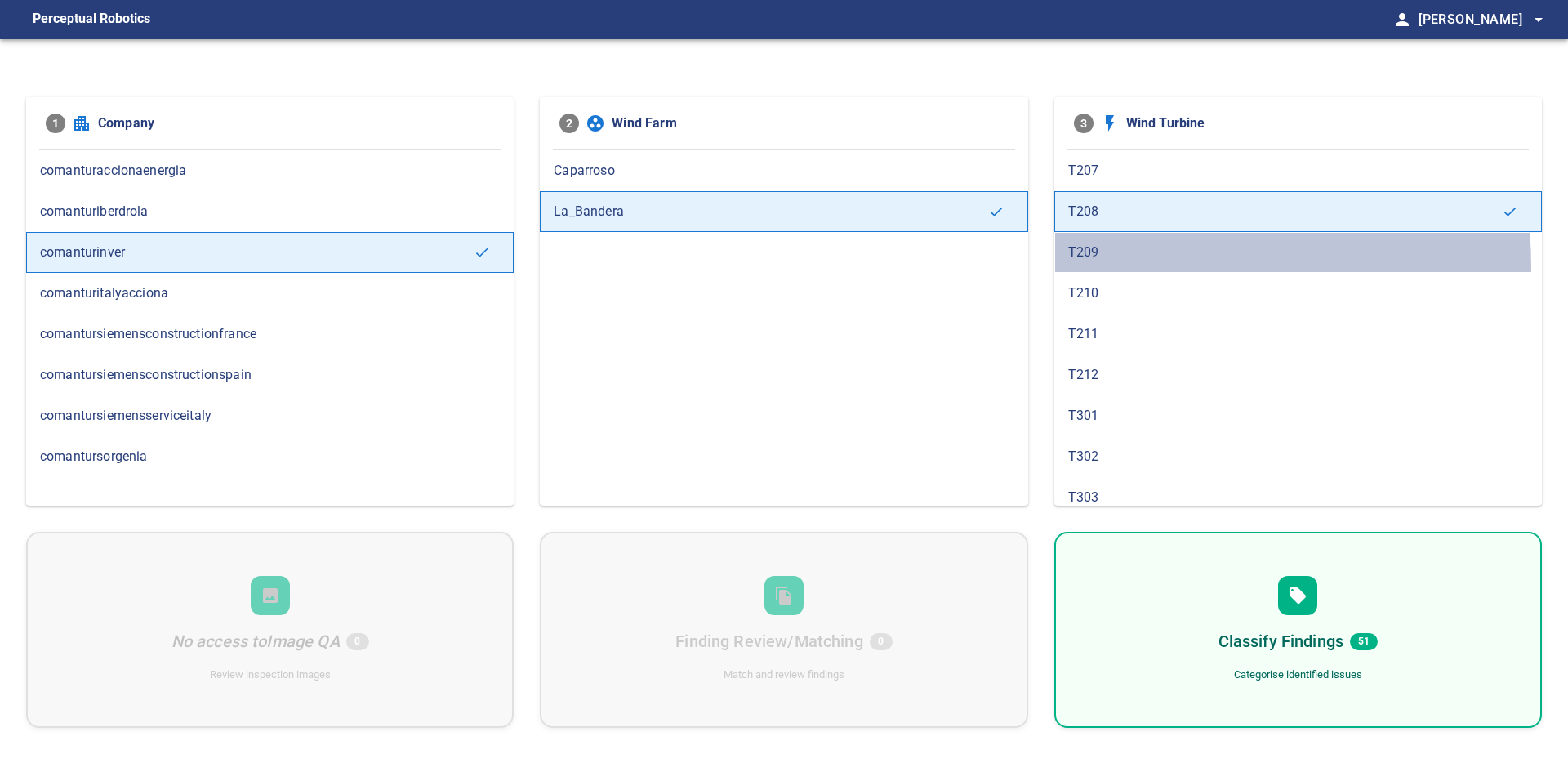
click at [1132, 267] on div "T209" at bounding box center [1298, 253] width 488 height 41
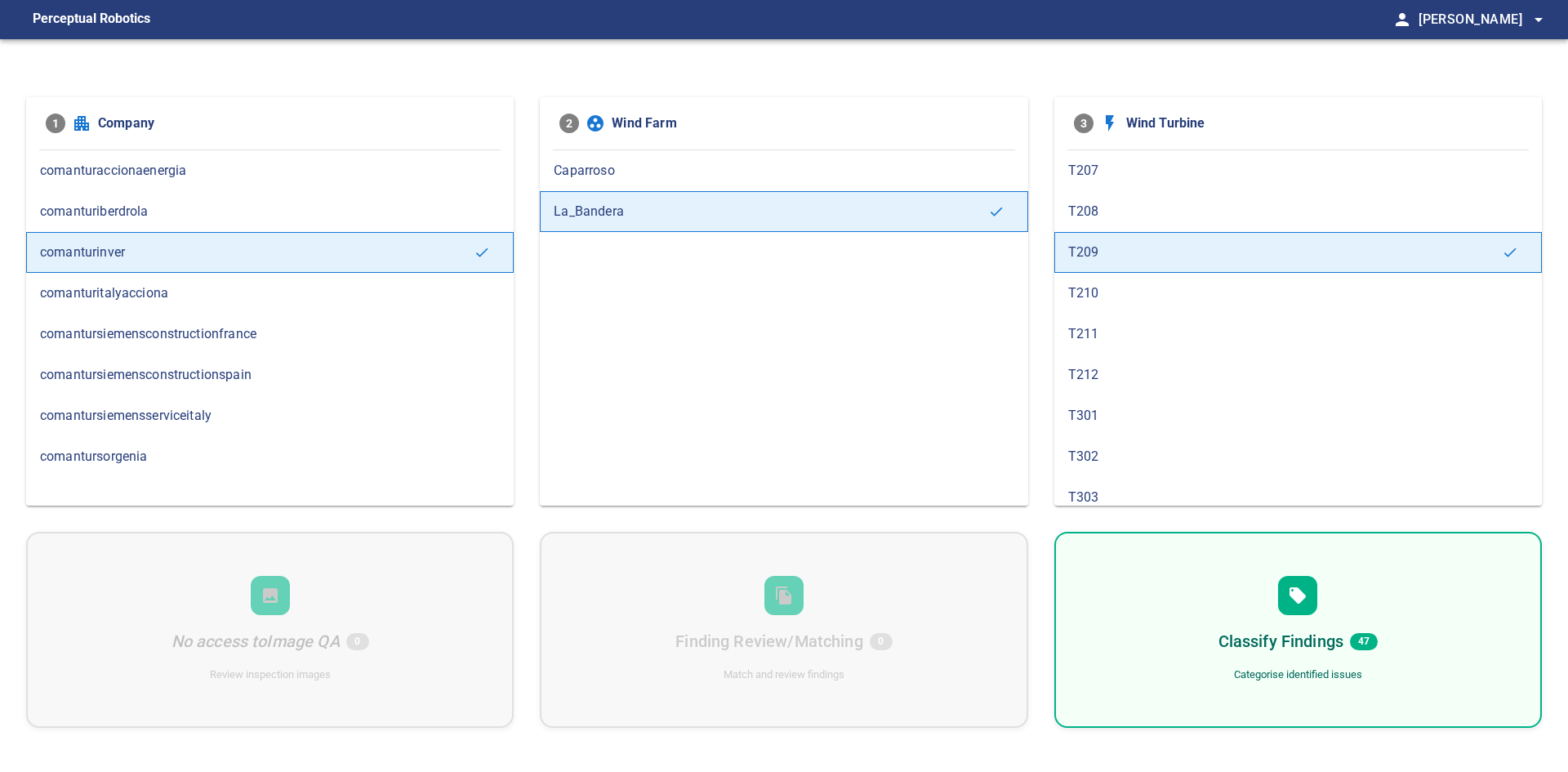
click at [1134, 297] on span "T210" at bounding box center [1298, 294] width 460 height 20
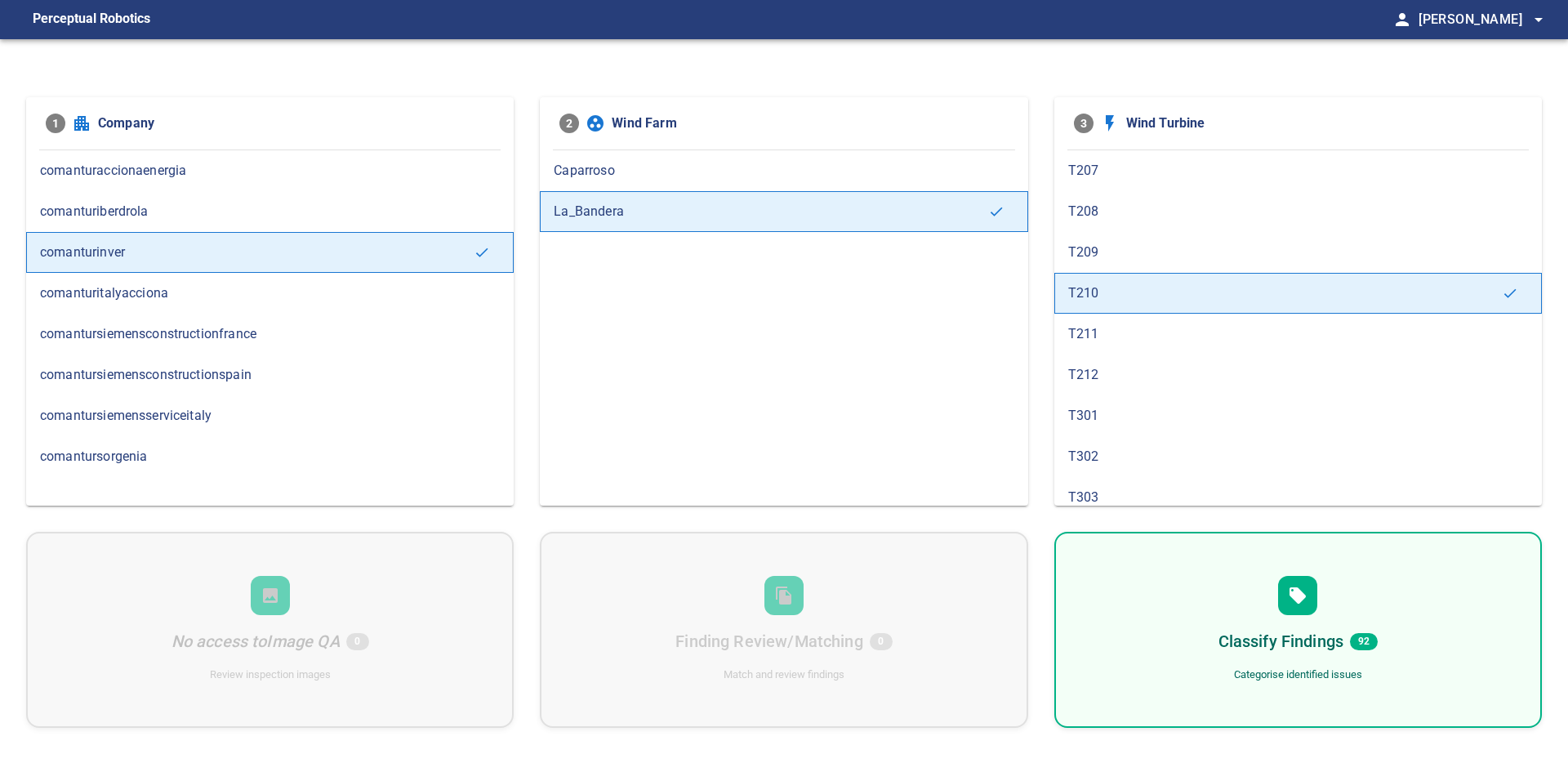
click at [1125, 335] on span "T211" at bounding box center [1298, 334] width 460 height 20
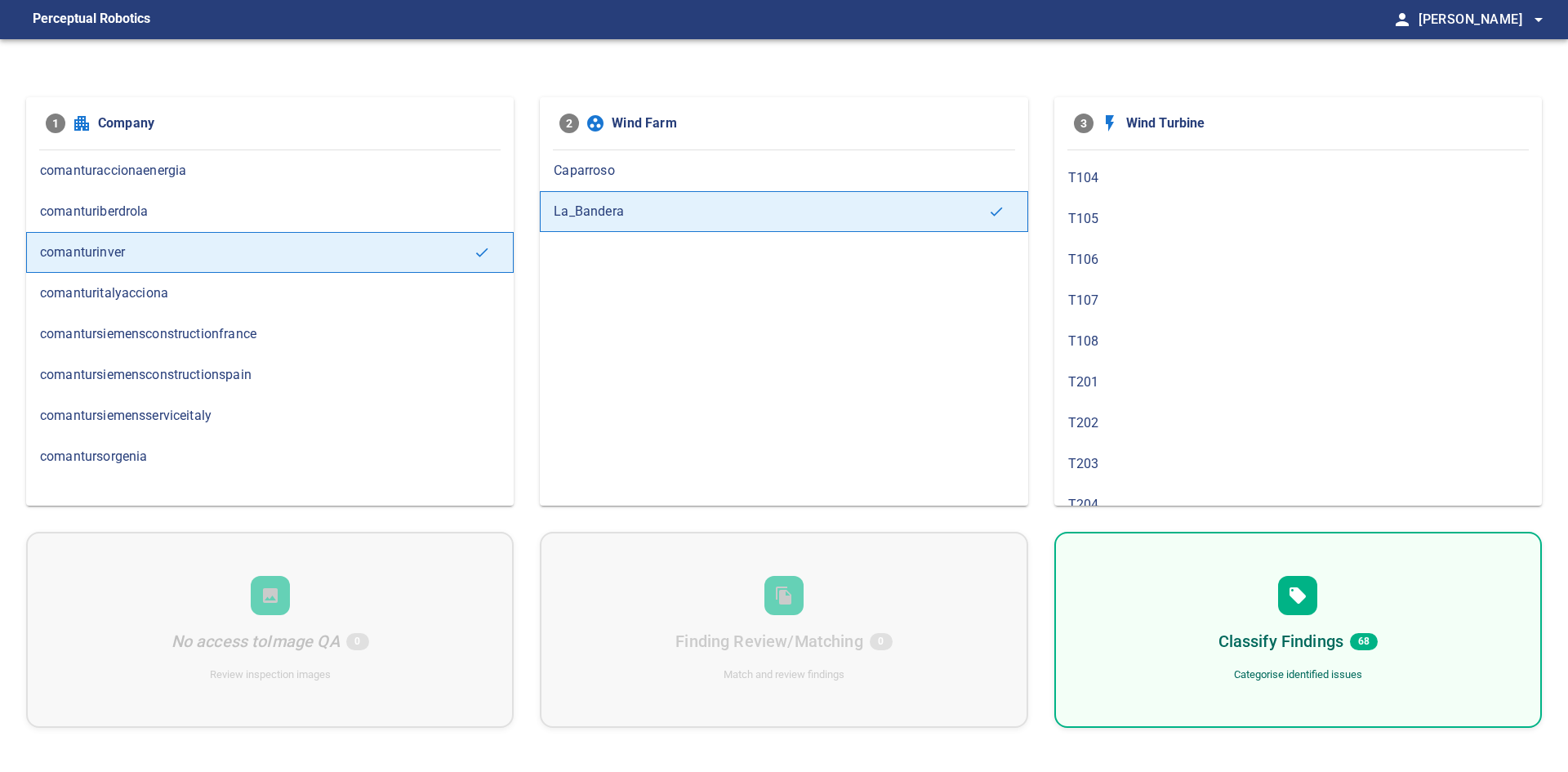
scroll to position [0, 0]
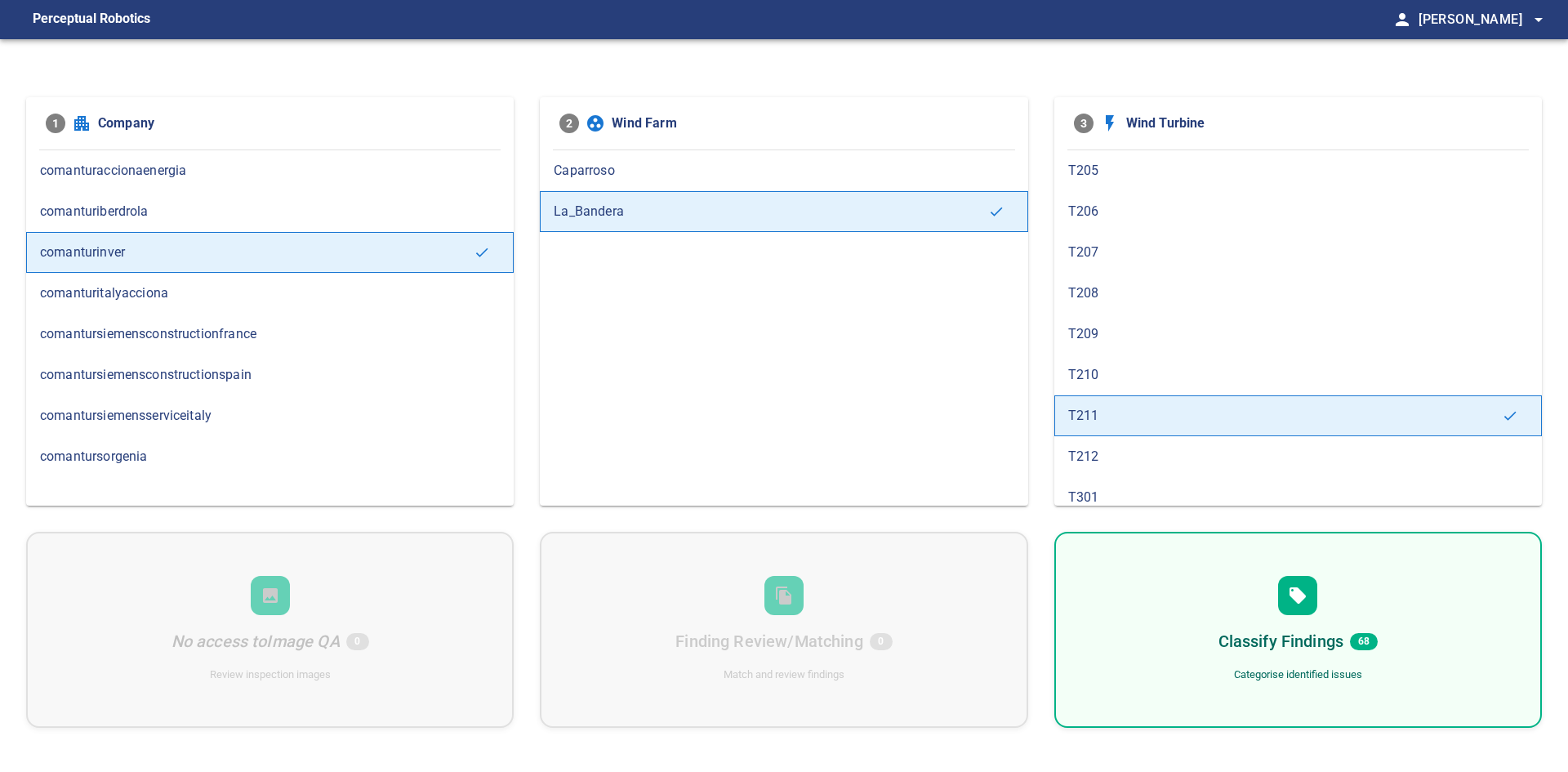
click at [1135, 470] on div "T212" at bounding box center [1298, 457] width 488 height 41
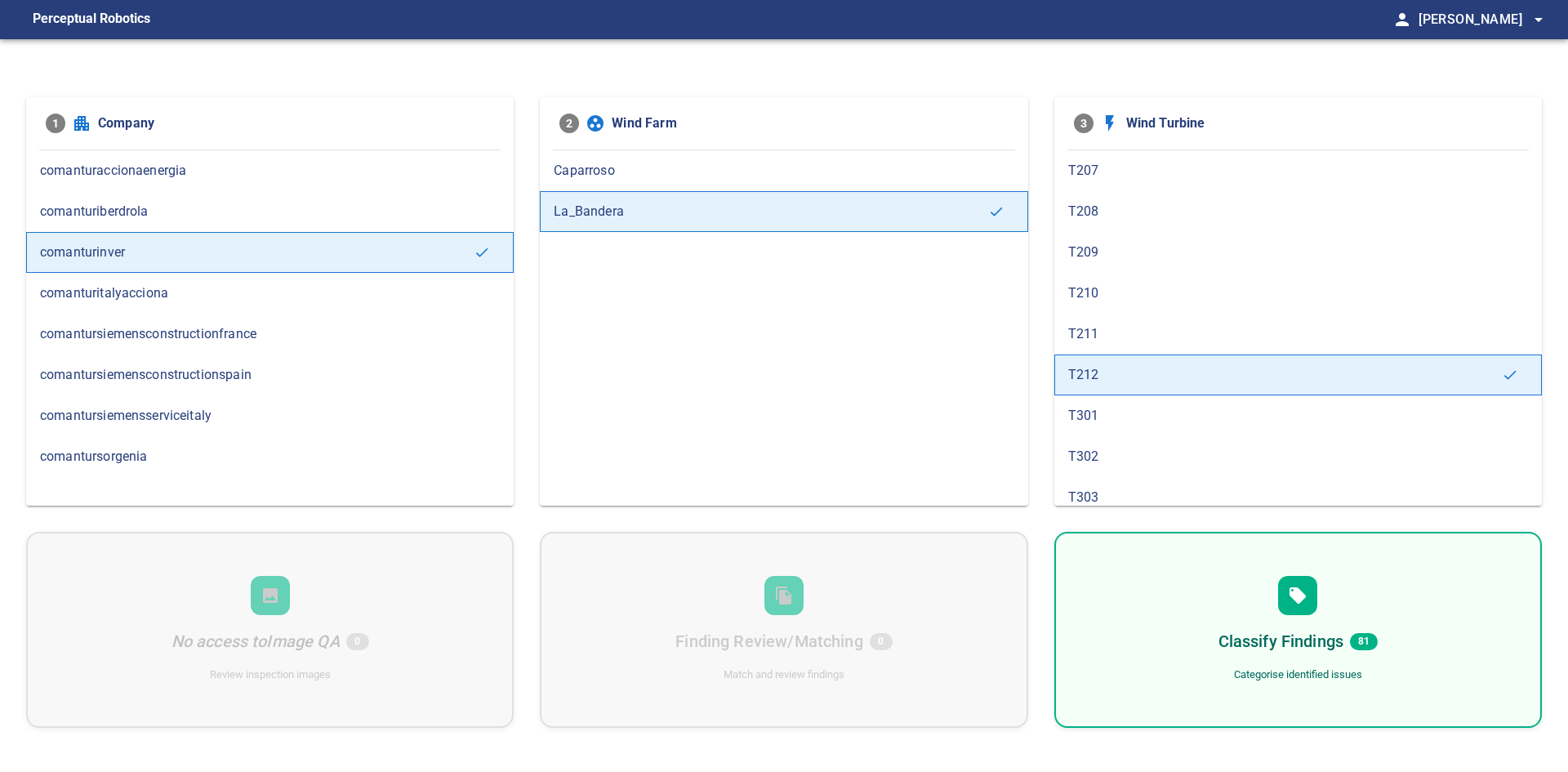
click at [1131, 422] on span "T301" at bounding box center [1298, 416] width 460 height 20
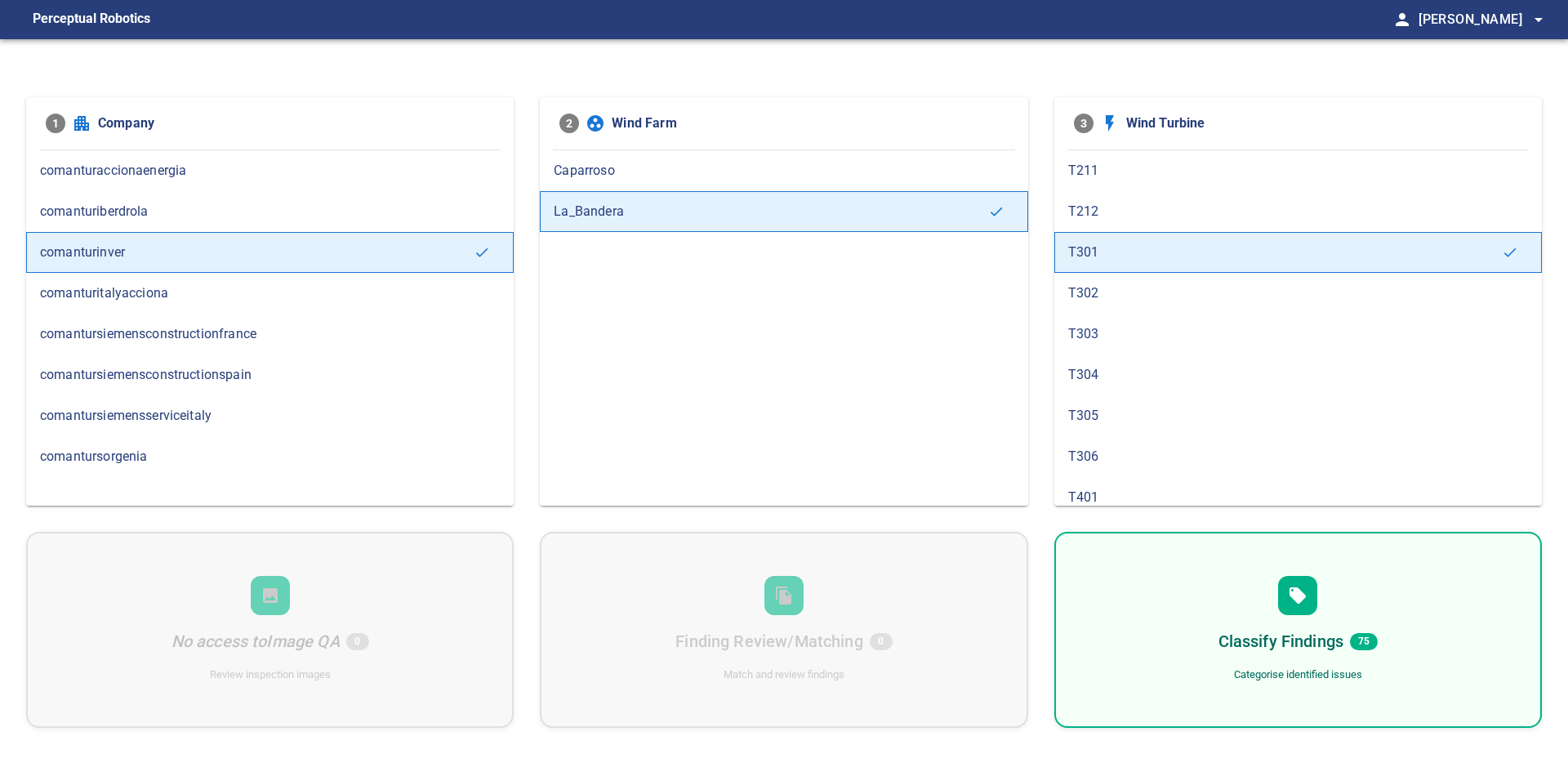
click at [1137, 294] on span "T302" at bounding box center [1298, 294] width 460 height 20
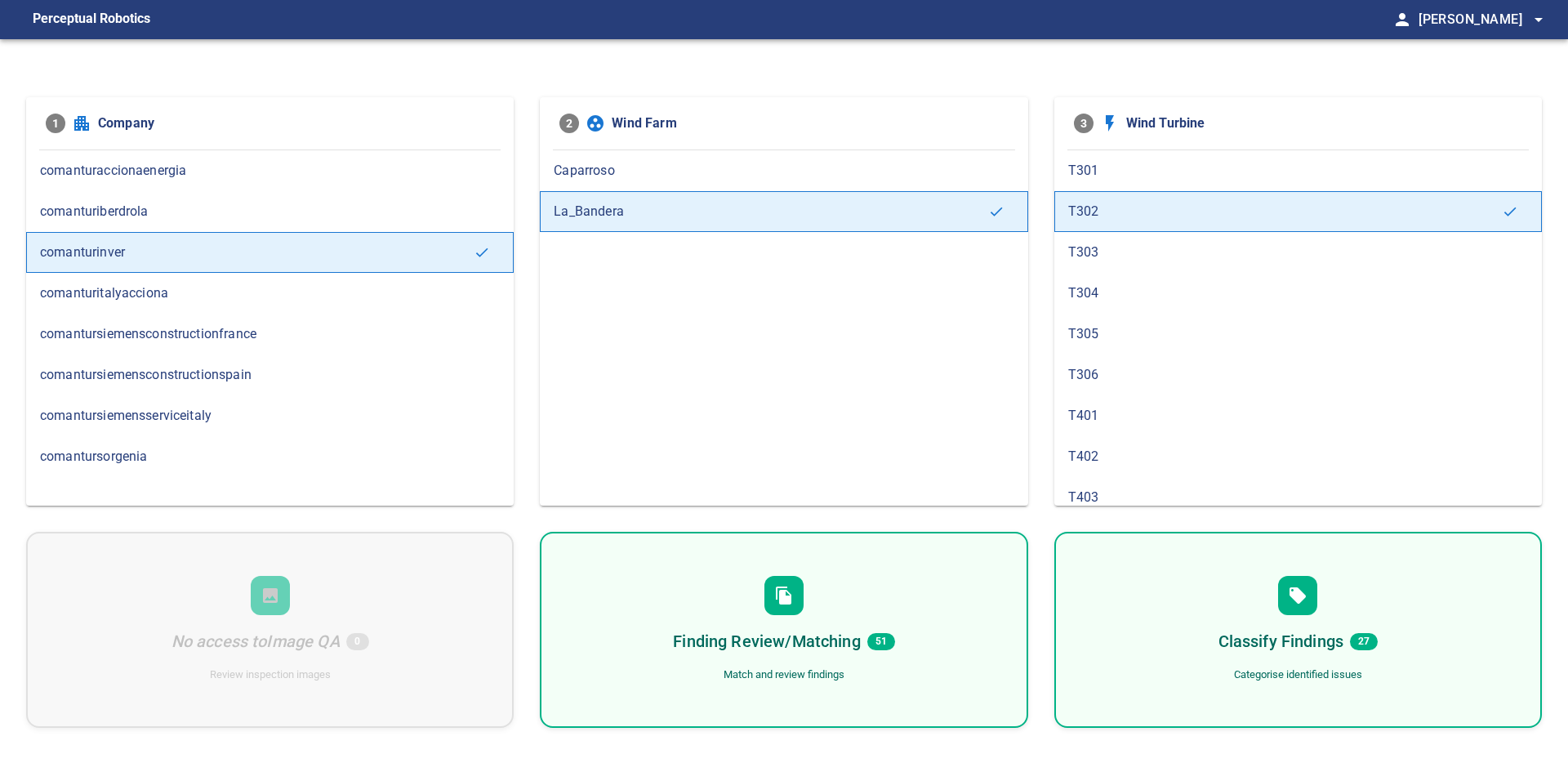
click at [1147, 241] on div "T303" at bounding box center [1298, 253] width 488 height 41
